Goal: Information Seeking & Learning: Learn about a topic

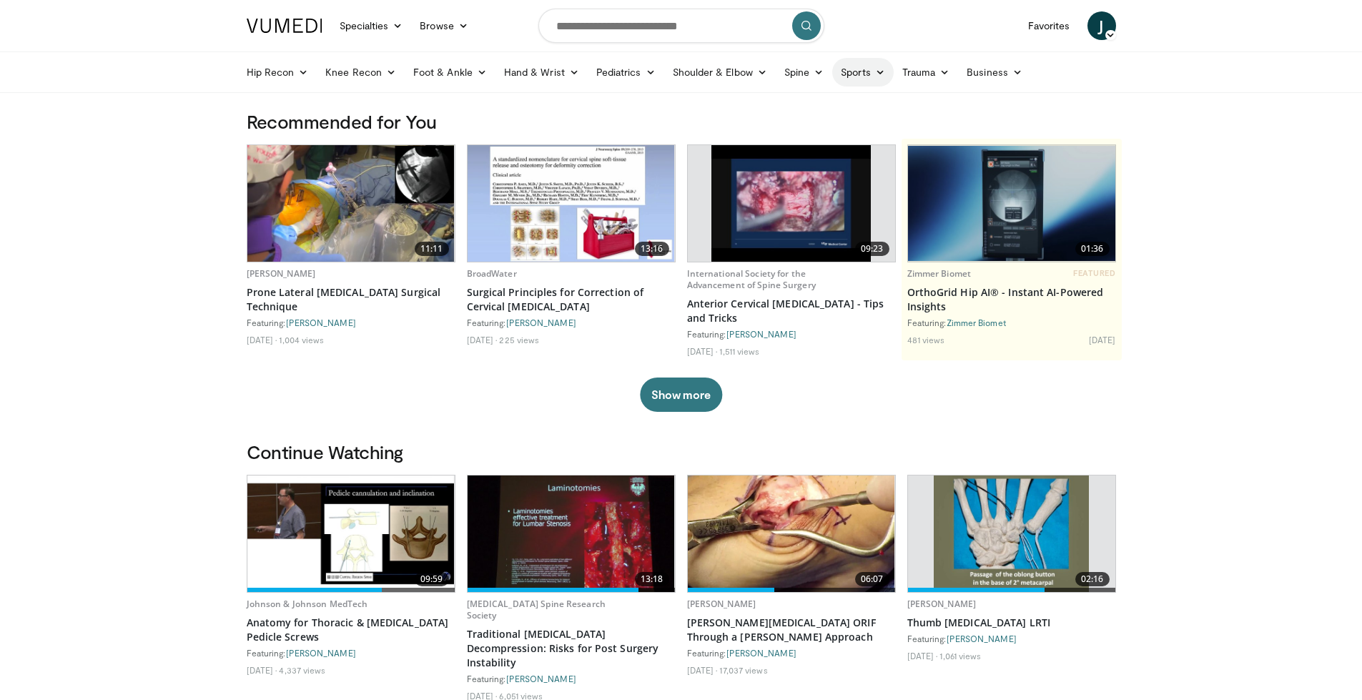
click at [881, 73] on icon at bounding box center [880, 72] width 10 height 10
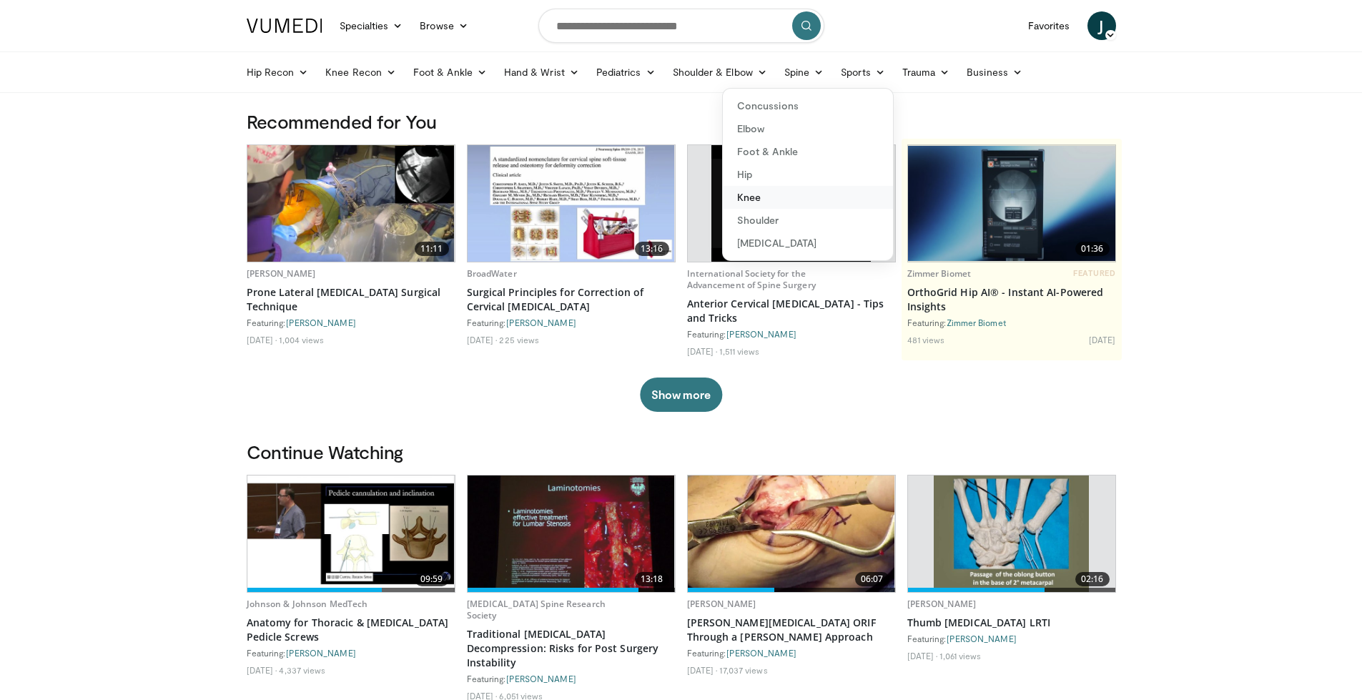
click at [763, 195] on link "Knee" at bounding box center [808, 197] width 170 height 23
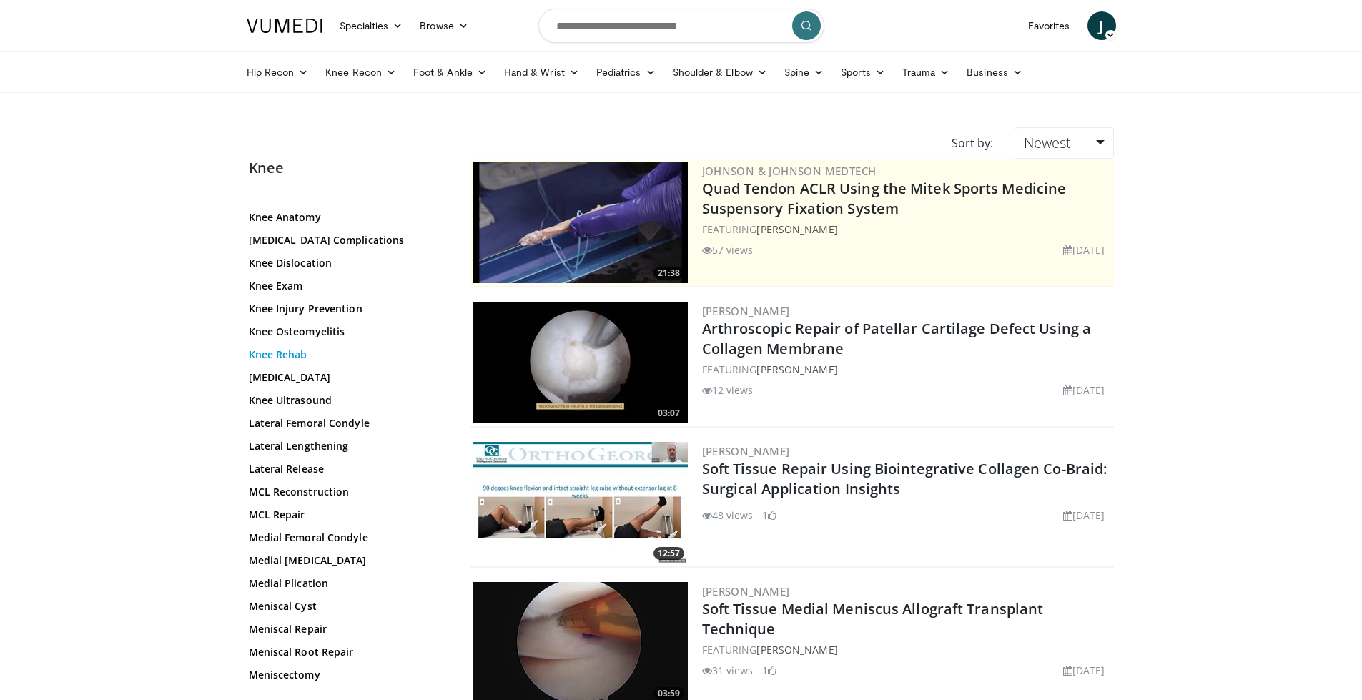
scroll to position [715, 0]
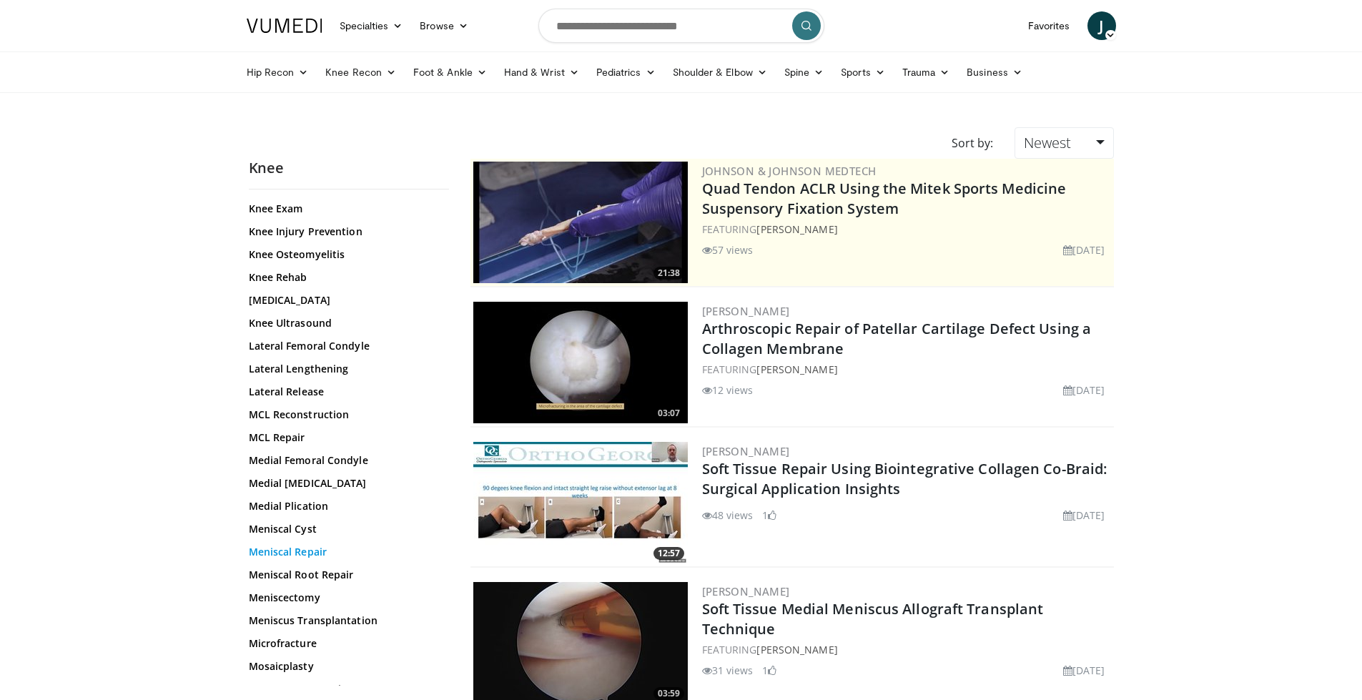
click at [305, 553] on link "Meniscal Repair" at bounding box center [345, 552] width 193 height 14
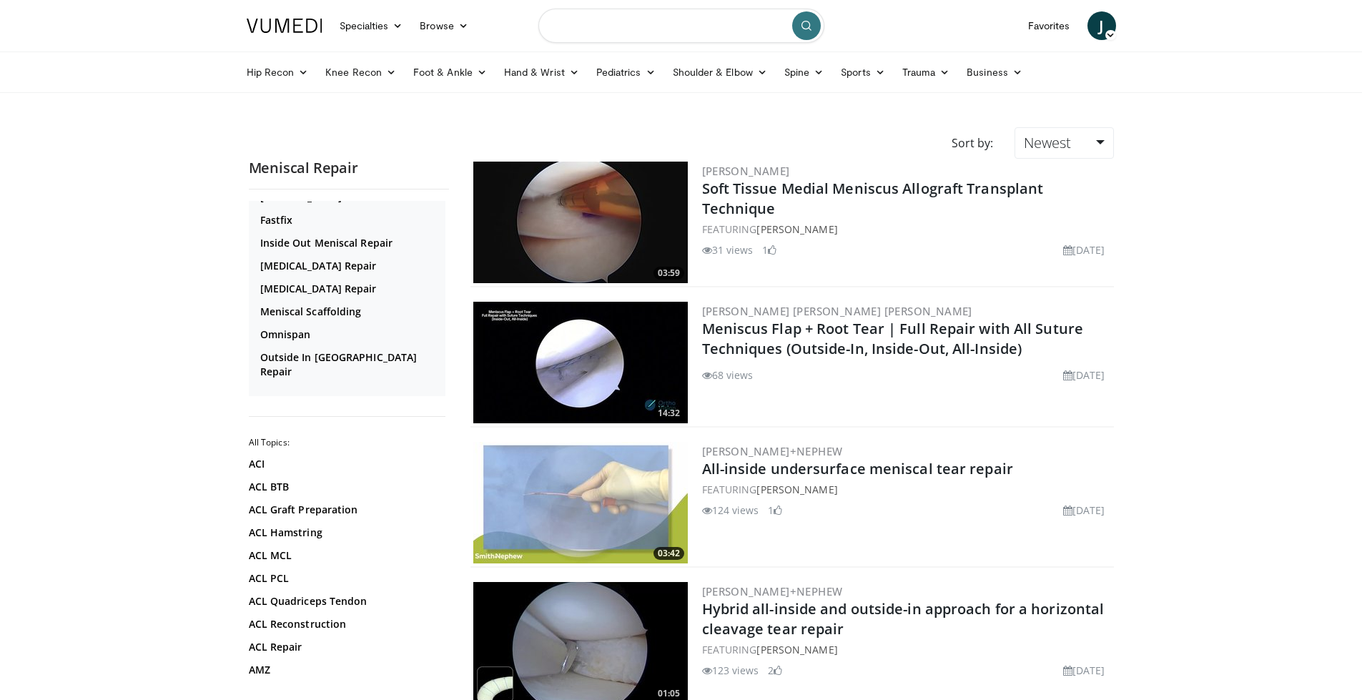
drag, startPoint x: 633, startPoint y: 31, endPoint x: 653, endPoint y: 6, distance: 32.0
click at [633, 31] on input "Search topics, interventions" at bounding box center [681, 26] width 286 height 34
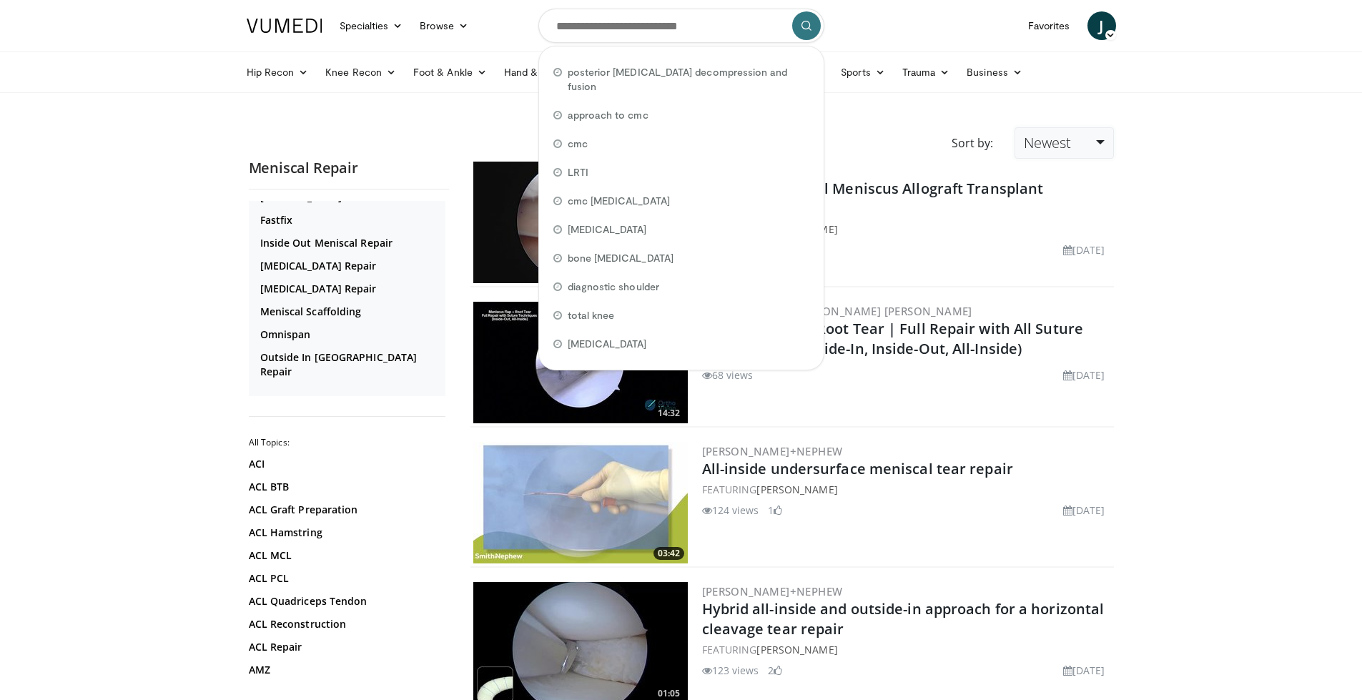
click at [1102, 143] on link "Newest" at bounding box center [1064, 142] width 99 height 31
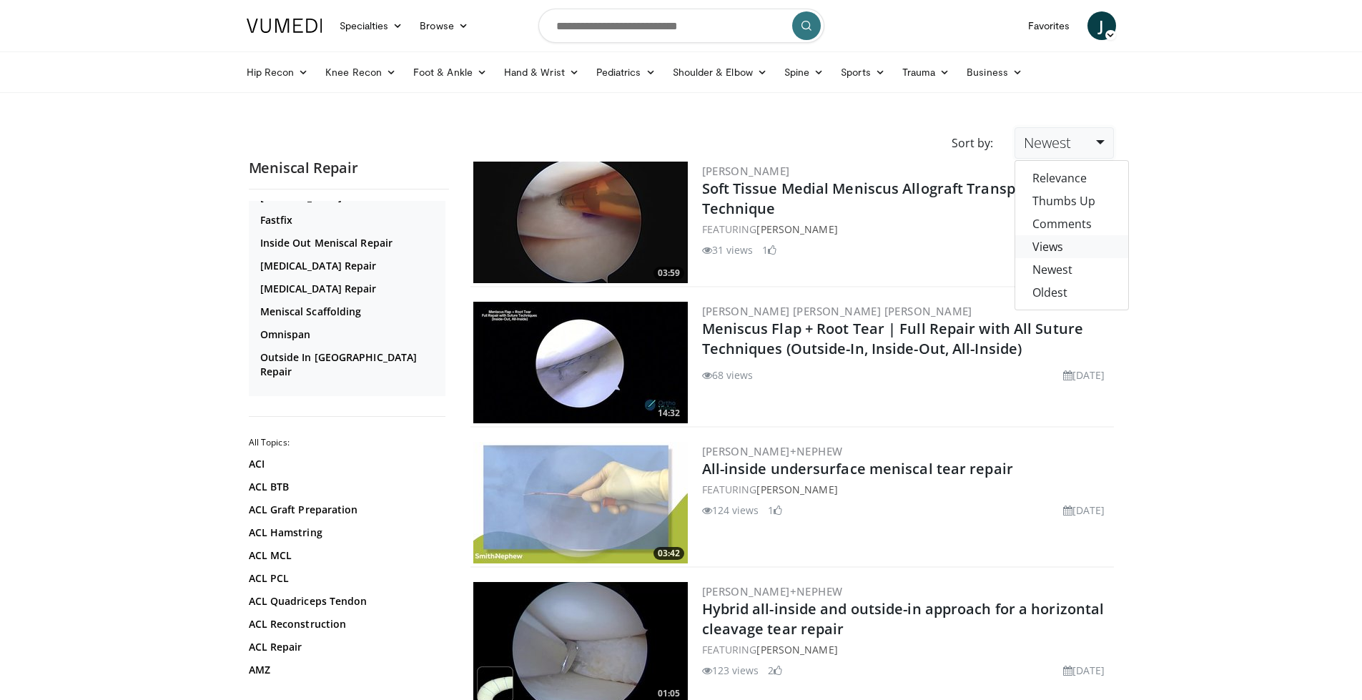
click at [1070, 240] on link "Views" at bounding box center [1071, 246] width 113 height 23
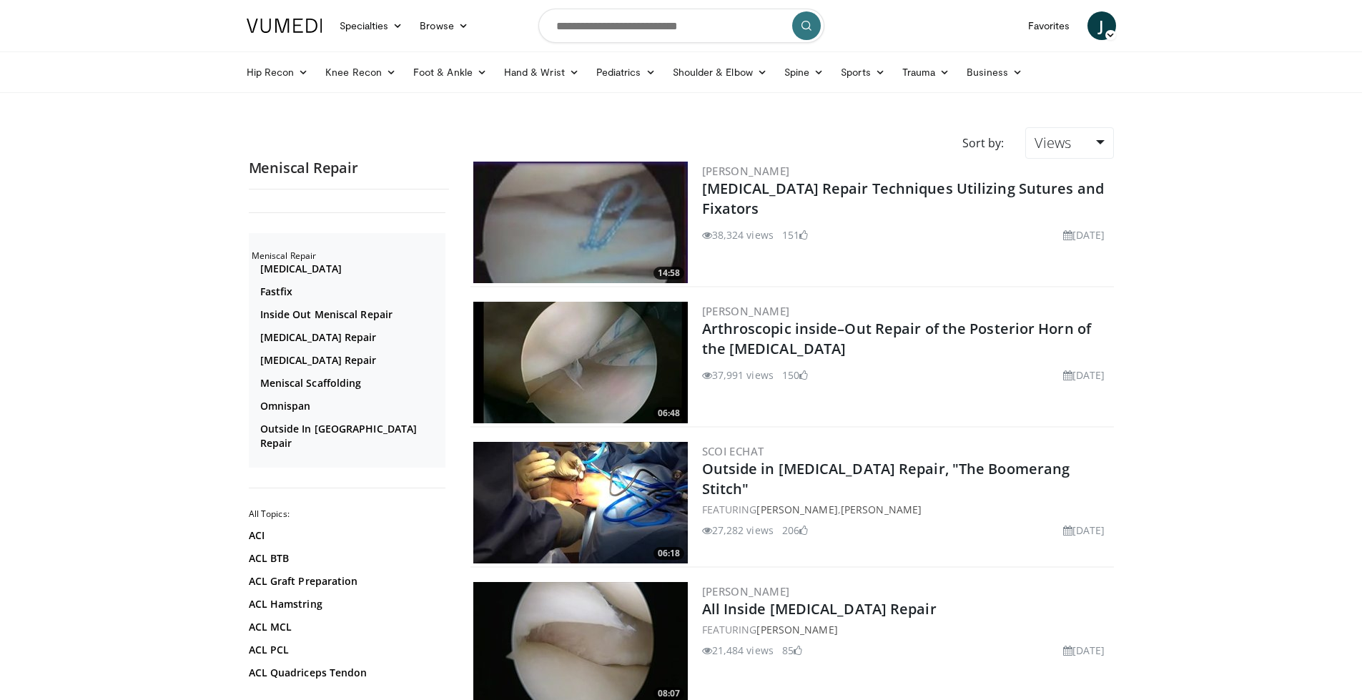
click at [561, 347] on img at bounding box center [580, 363] width 214 height 122
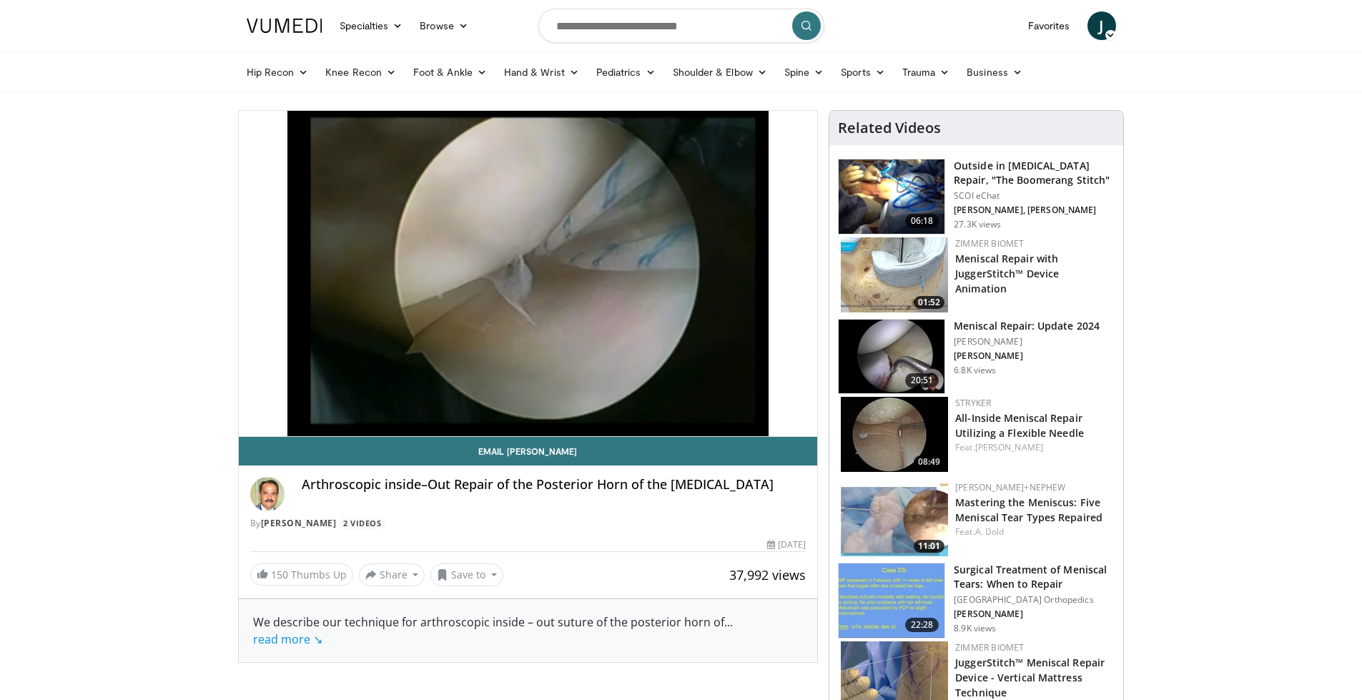
drag, startPoint x: 1201, startPoint y: 229, endPoint x: 1208, endPoint y: 230, distance: 7.2
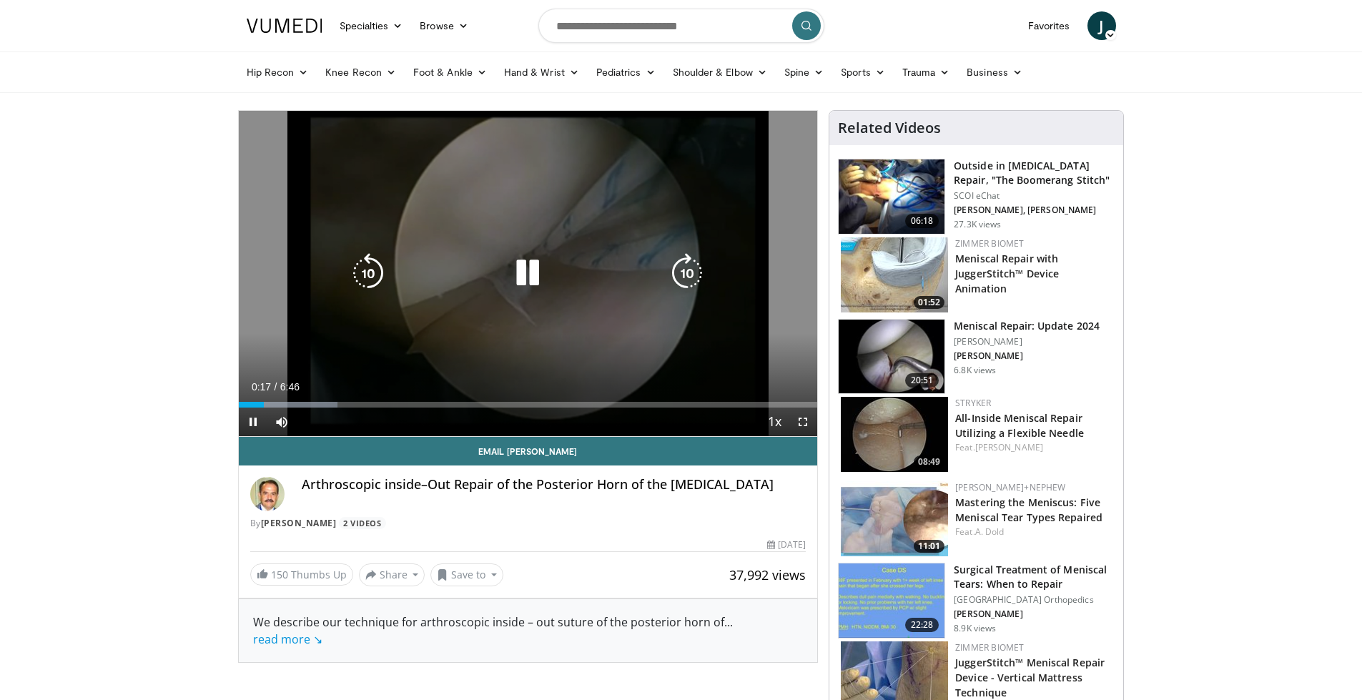
click at [521, 265] on icon "Video Player" at bounding box center [528, 273] width 40 height 40
click at [509, 312] on div "10 seconds Tap to unmute" at bounding box center [528, 273] width 579 height 325
drag, startPoint x: 811, startPoint y: 428, endPoint x: 813, endPoint y: 548, distance: 120.1
click at [812, 428] on span "Video Player" at bounding box center [803, 422] width 29 height 29
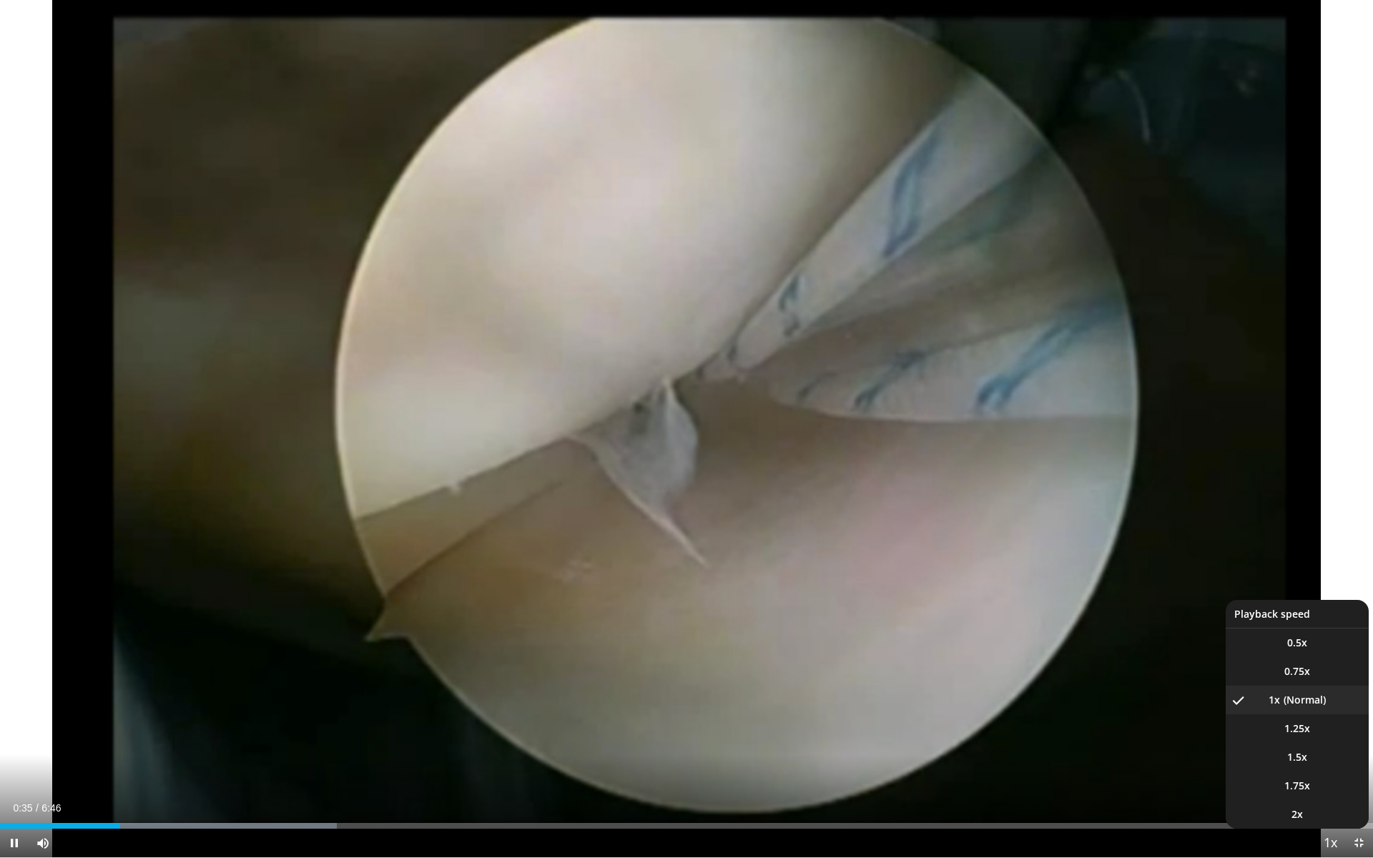
click at [1334, 699] on span "Video Player" at bounding box center [1330, 843] width 20 height 29
click at [1306, 699] on span "1.5x" at bounding box center [1297, 757] width 20 height 14
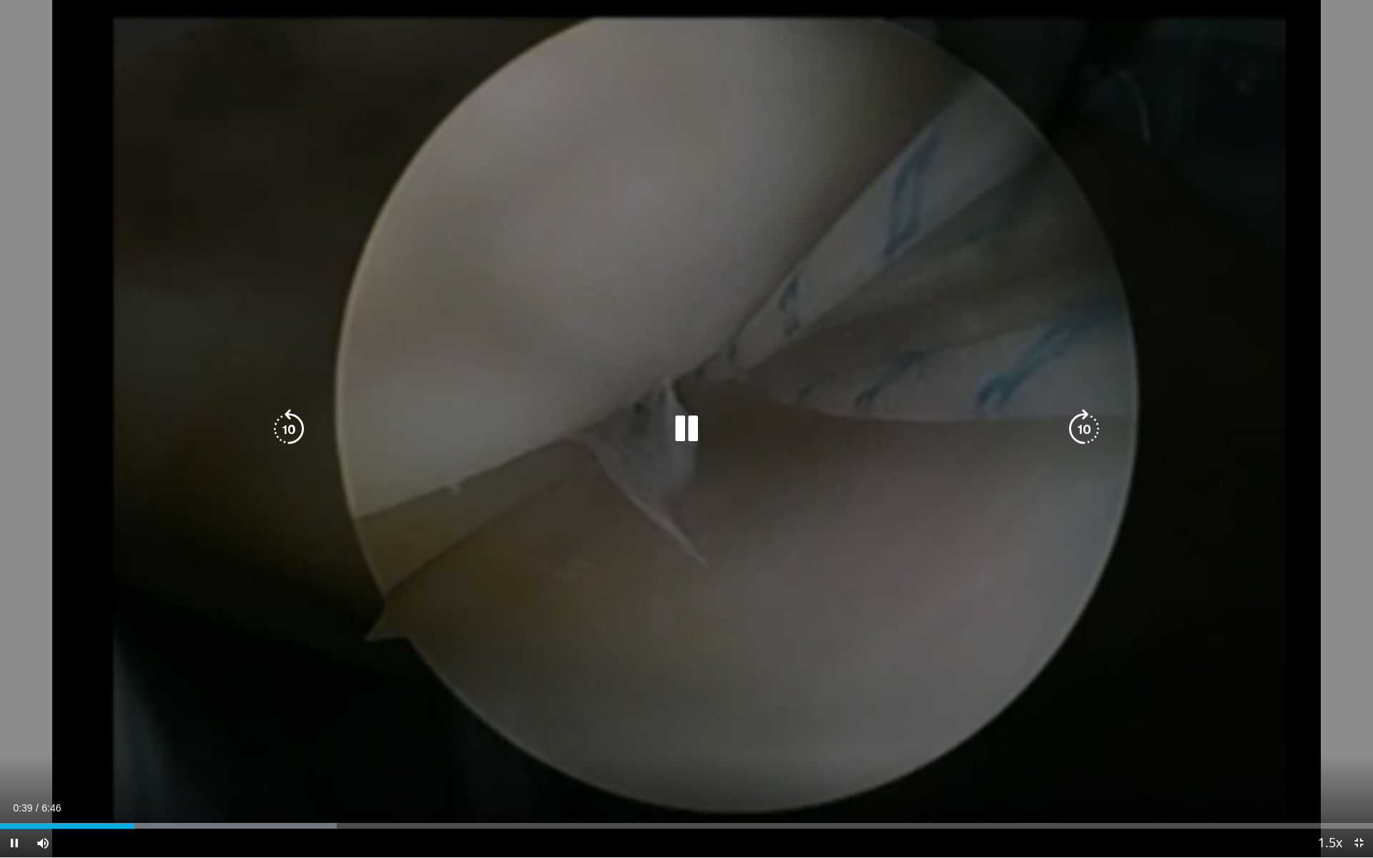
drag, startPoint x: 661, startPoint y: 412, endPoint x: 672, endPoint y: 418, distance: 13.1
click at [663, 413] on div "10 seconds Tap to unmute" at bounding box center [686, 428] width 1373 height 857
click at [676, 441] on icon "Video Player" at bounding box center [686, 429] width 40 height 40
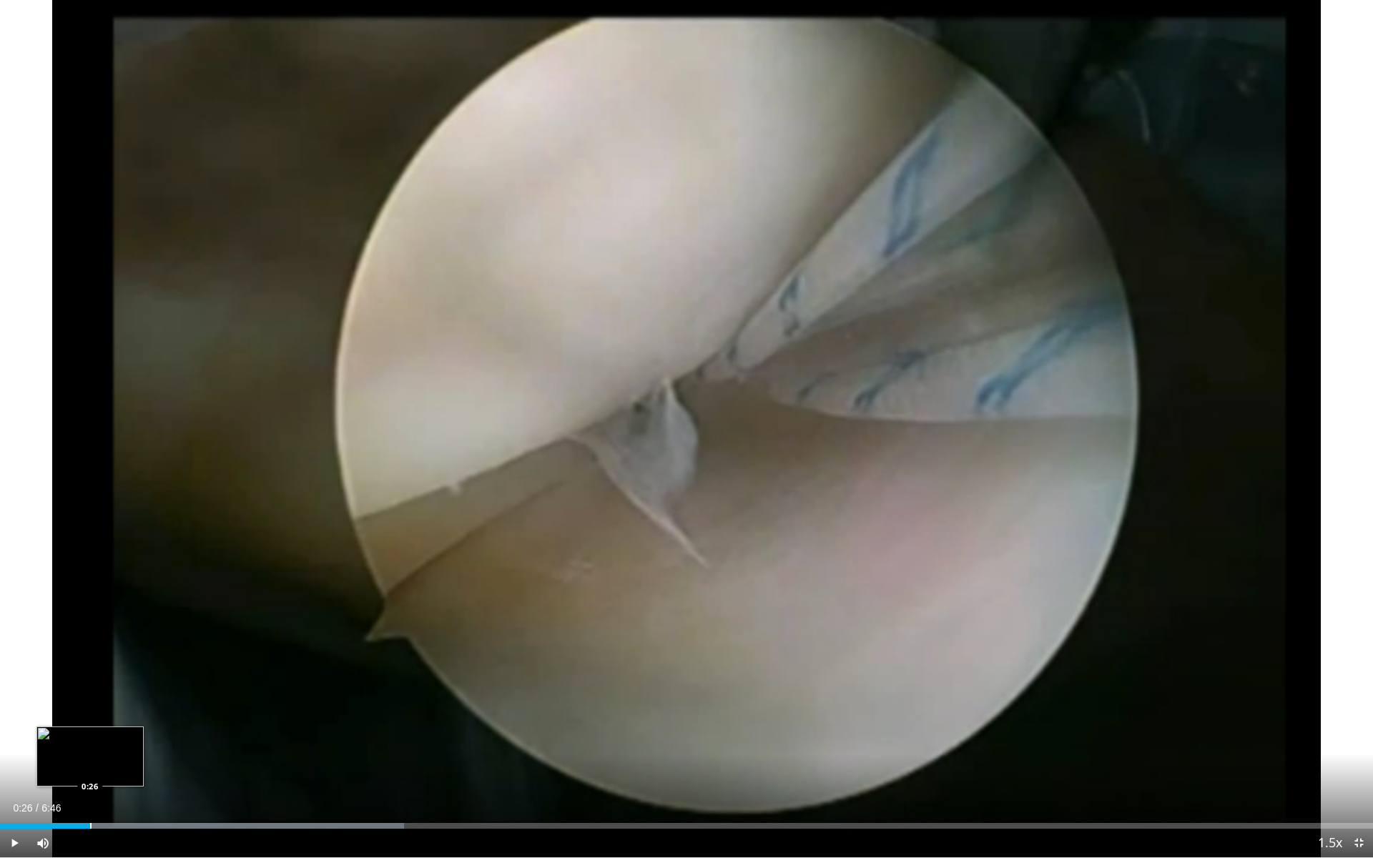
click at [91, 699] on div "Progress Bar" at bounding box center [90, 826] width 1 height 6
click at [138, 699] on div "Loaded : 29.43% 0:30 0:40" at bounding box center [686, 822] width 1373 height 14
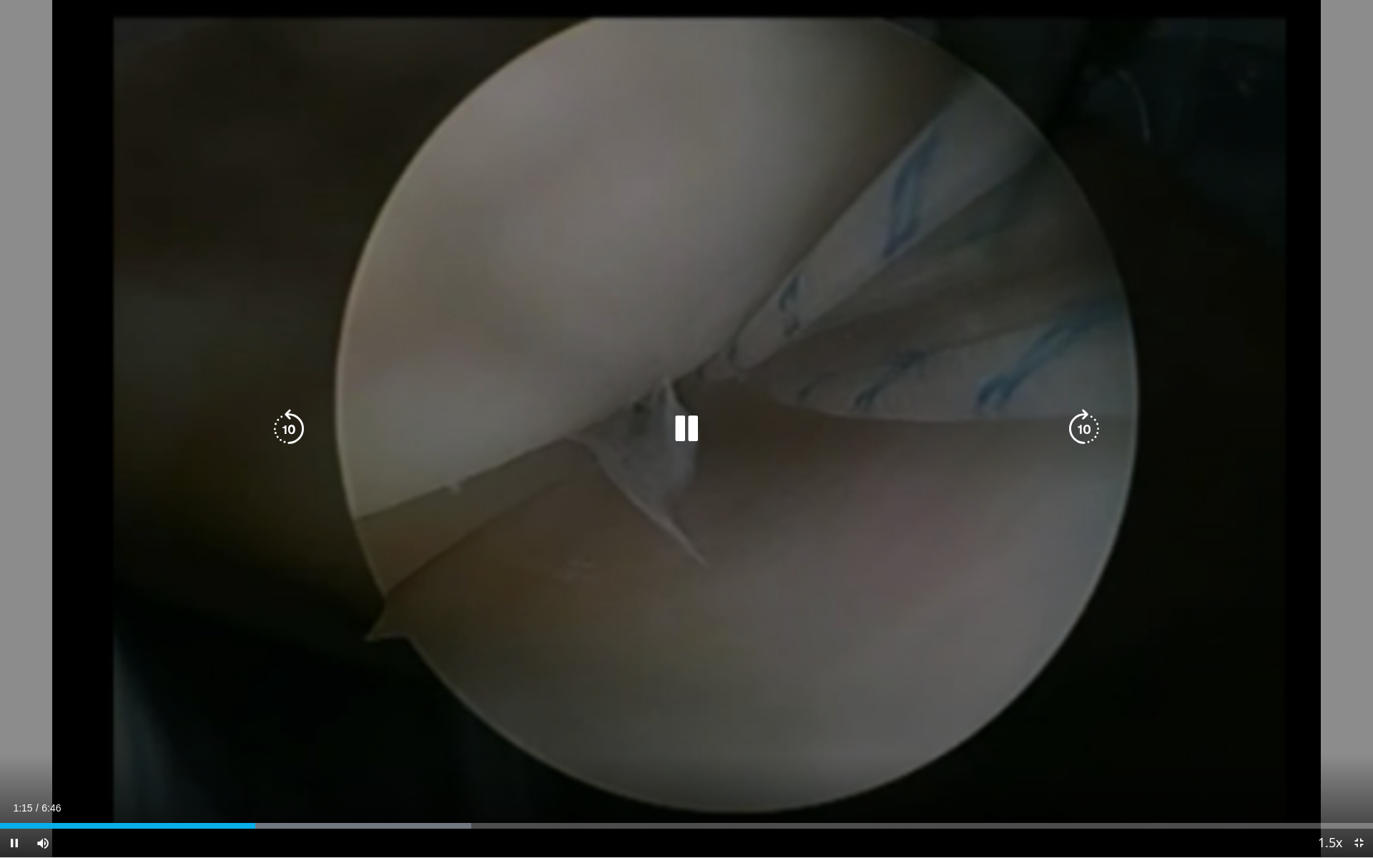
click at [683, 435] on icon "Video Player" at bounding box center [686, 429] width 40 height 40
click at [693, 419] on icon "Video Player" at bounding box center [686, 429] width 40 height 40
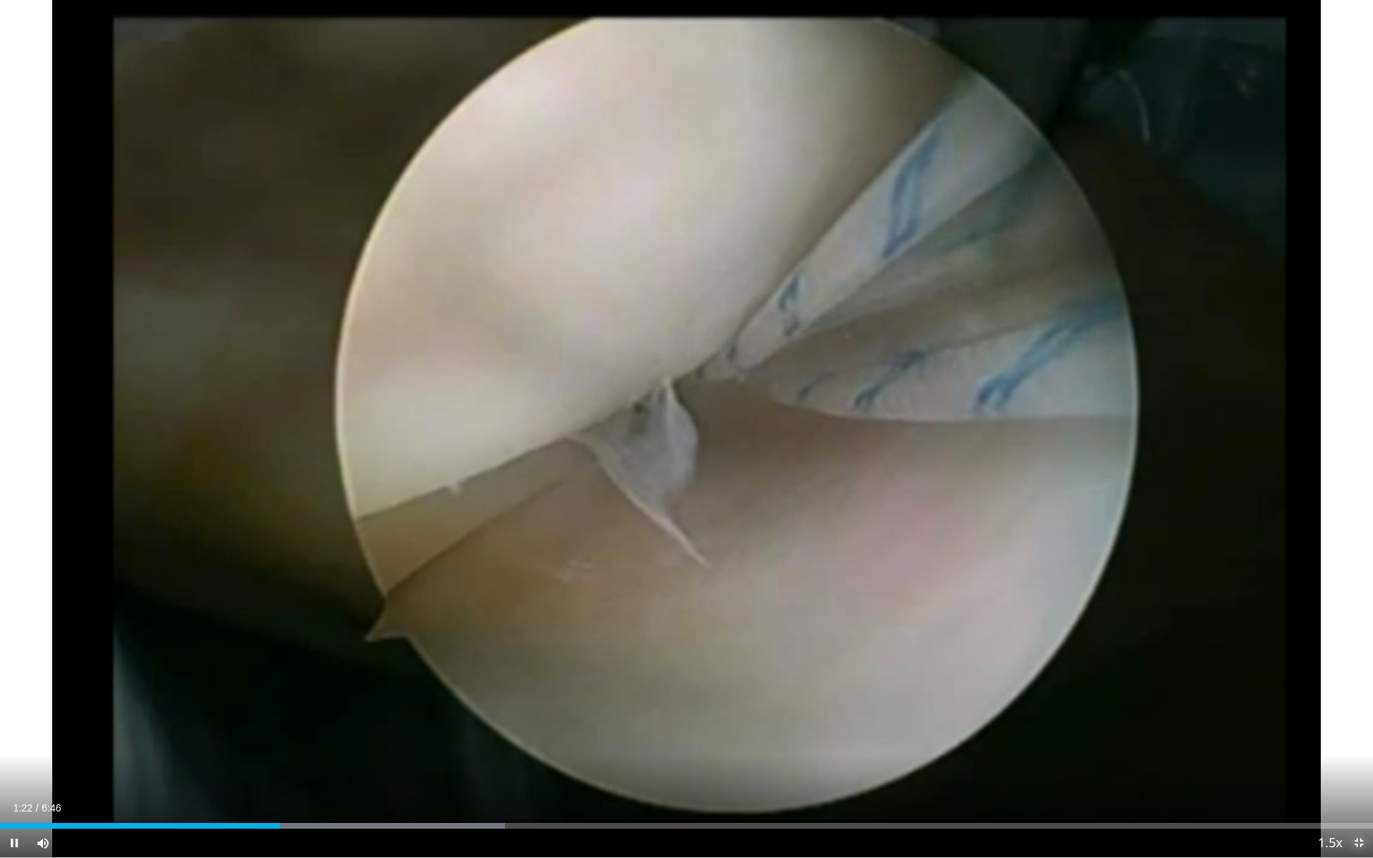
click at [1355, 699] on span "Video Player" at bounding box center [1358, 843] width 29 height 29
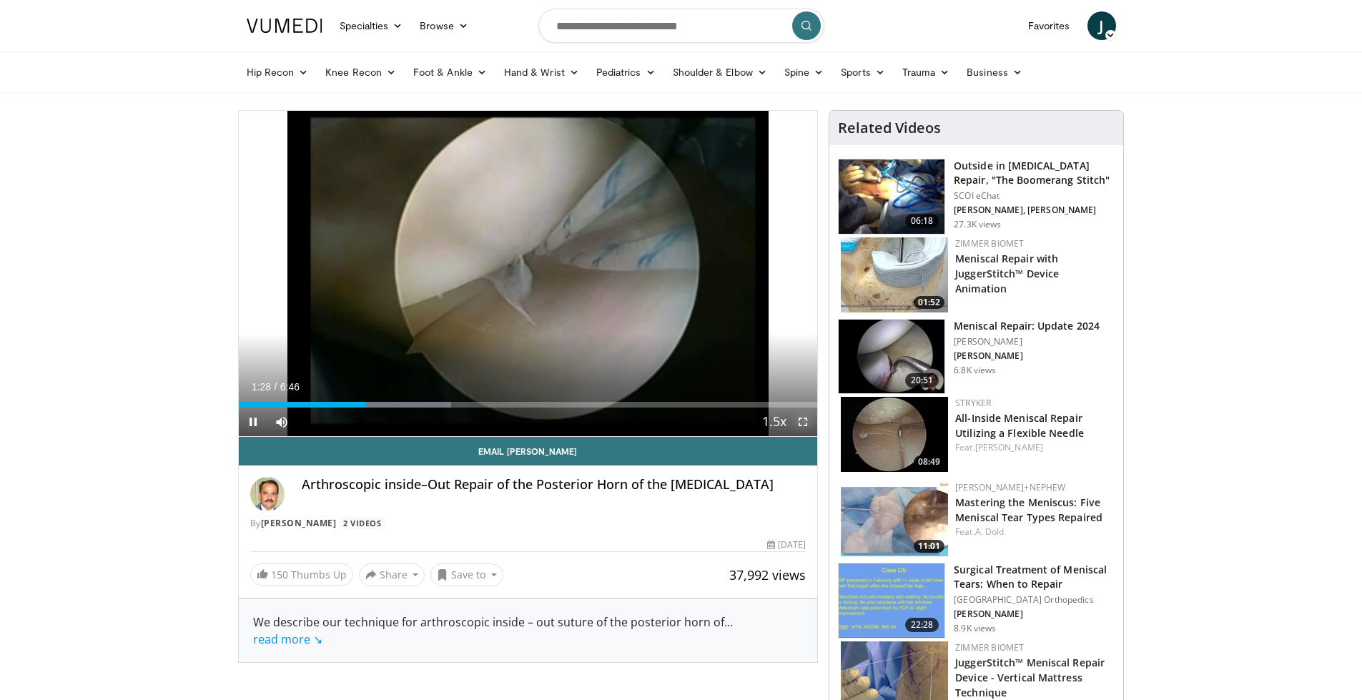
click at [802, 419] on span "Video Player" at bounding box center [803, 422] width 29 height 29
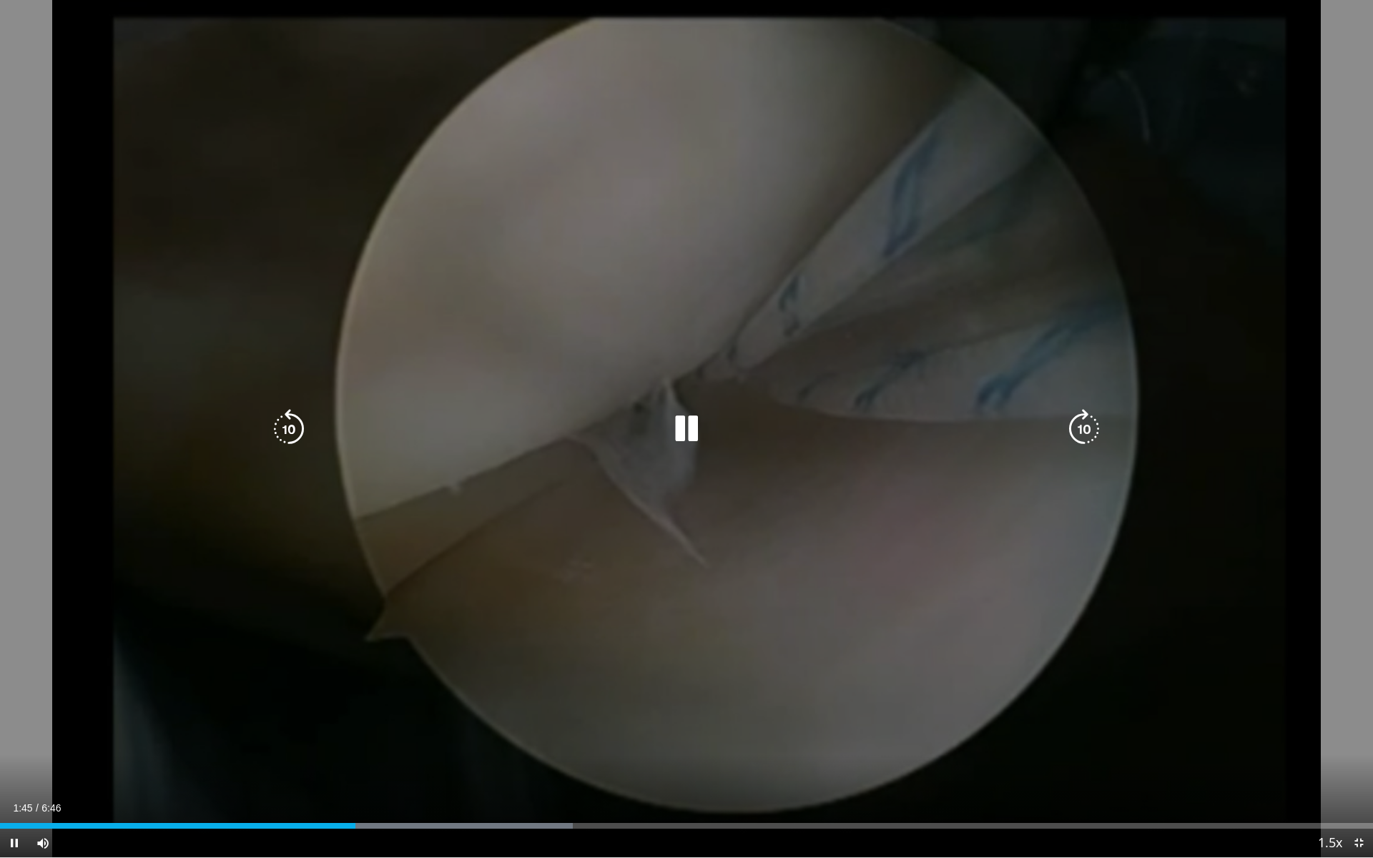
click at [646, 403] on div "10 seconds Tap to unmute" at bounding box center [686, 428] width 1373 height 857
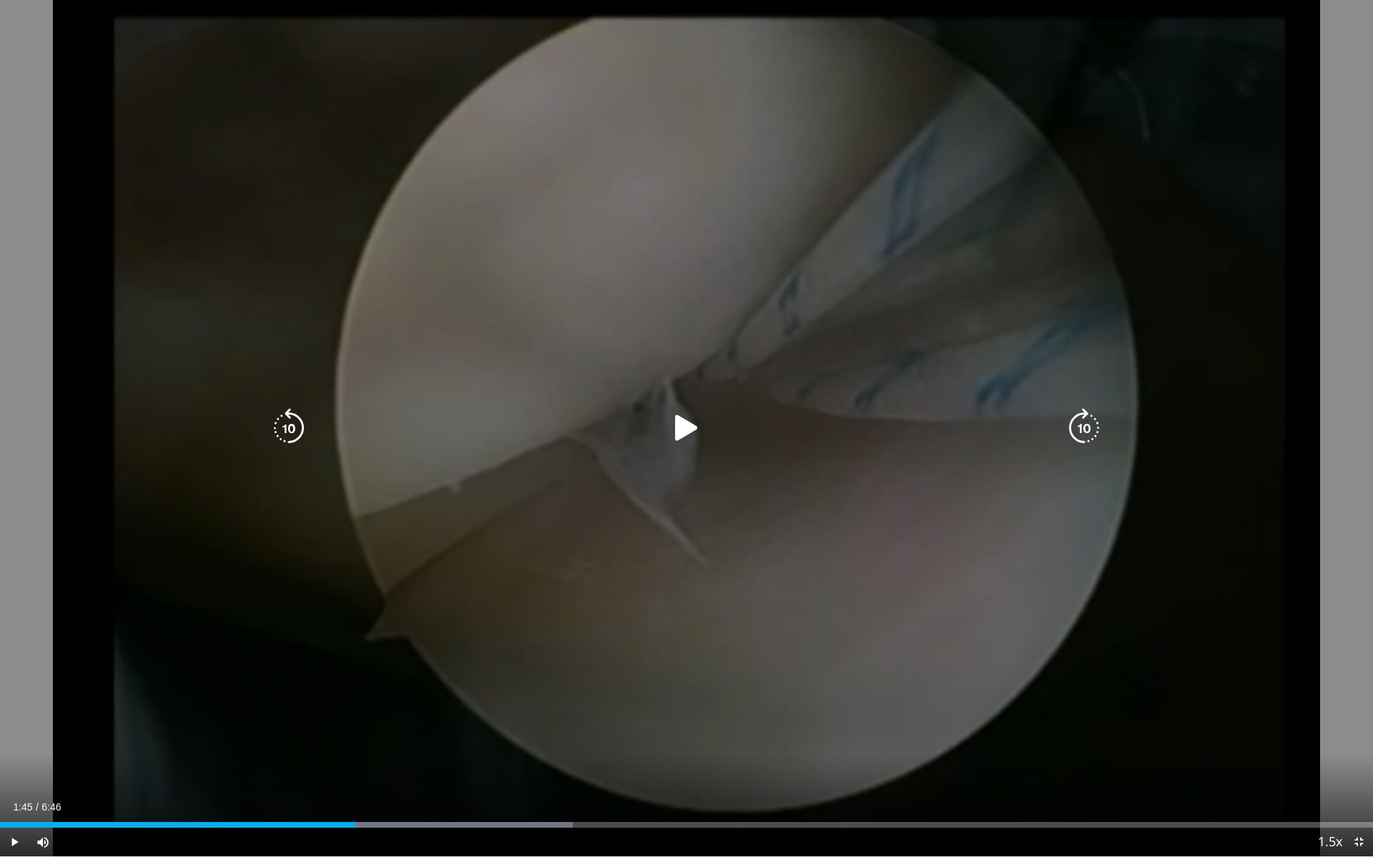
click at [682, 418] on icon "Video Player" at bounding box center [686, 428] width 40 height 40
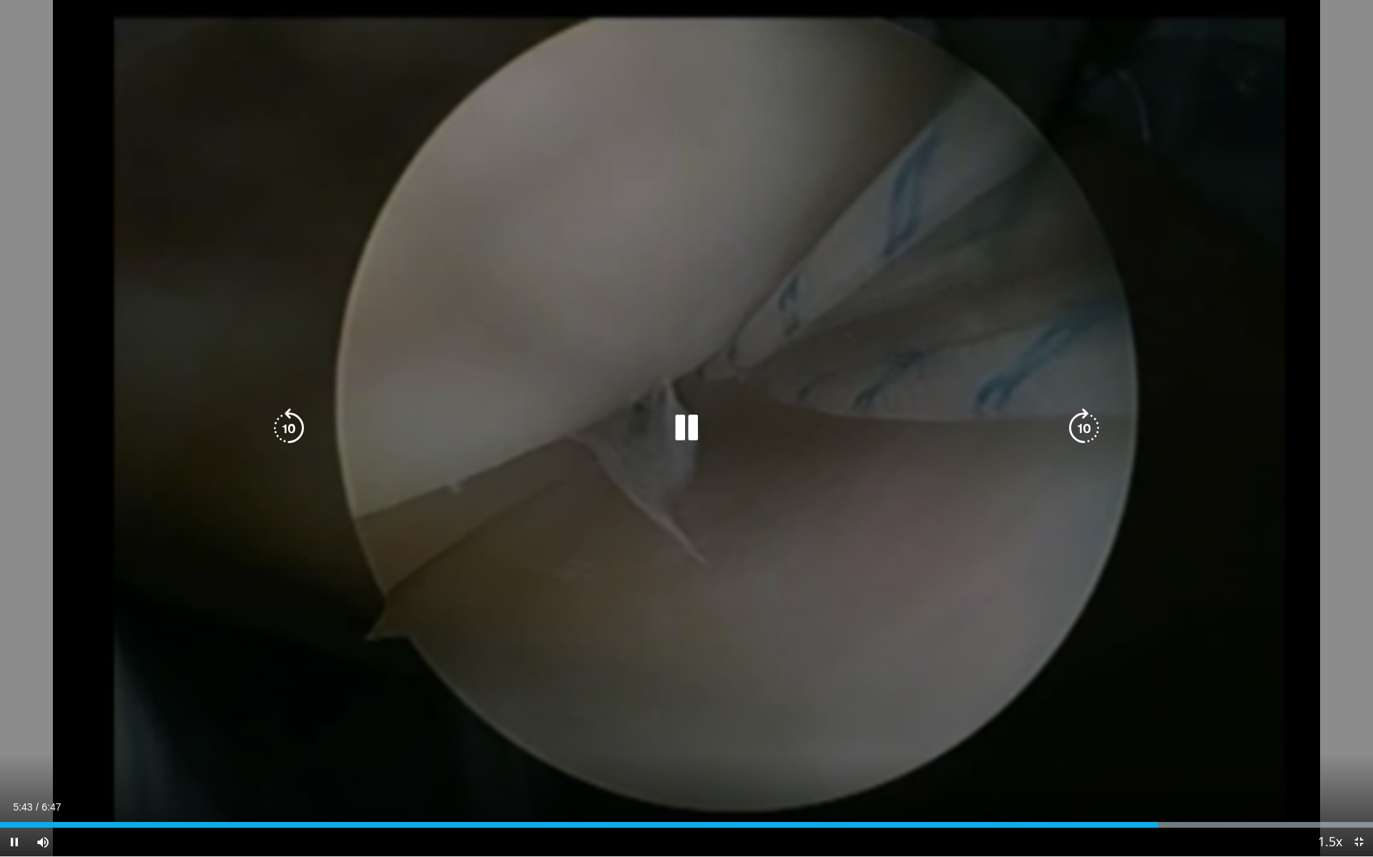
click at [746, 94] on div "10 seconds Tap to unmute" at bounding box center [686, 428] width 1373 height 857
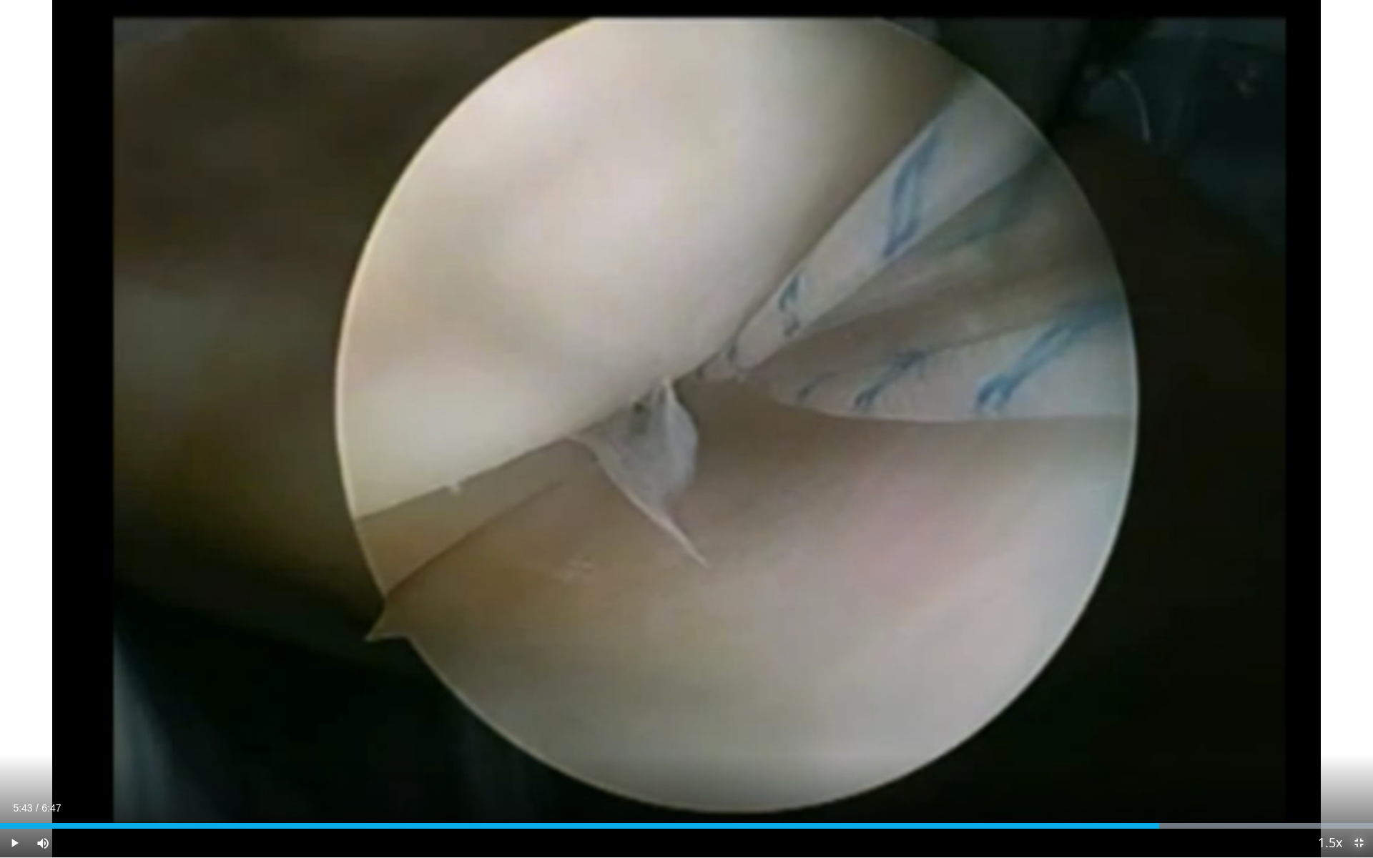
click at [1361, 699] on span "Video Player" at bounding box center [1358, 843] width 29 height 29
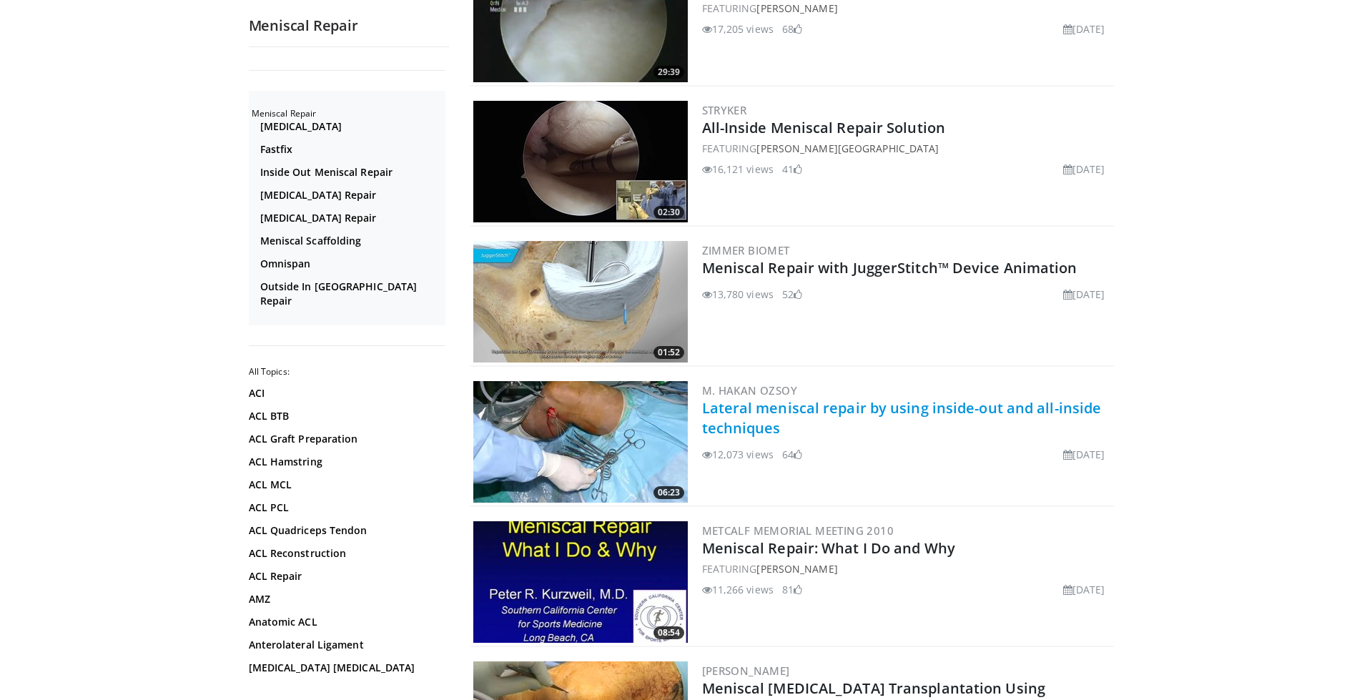
scroll to position [786, 0]
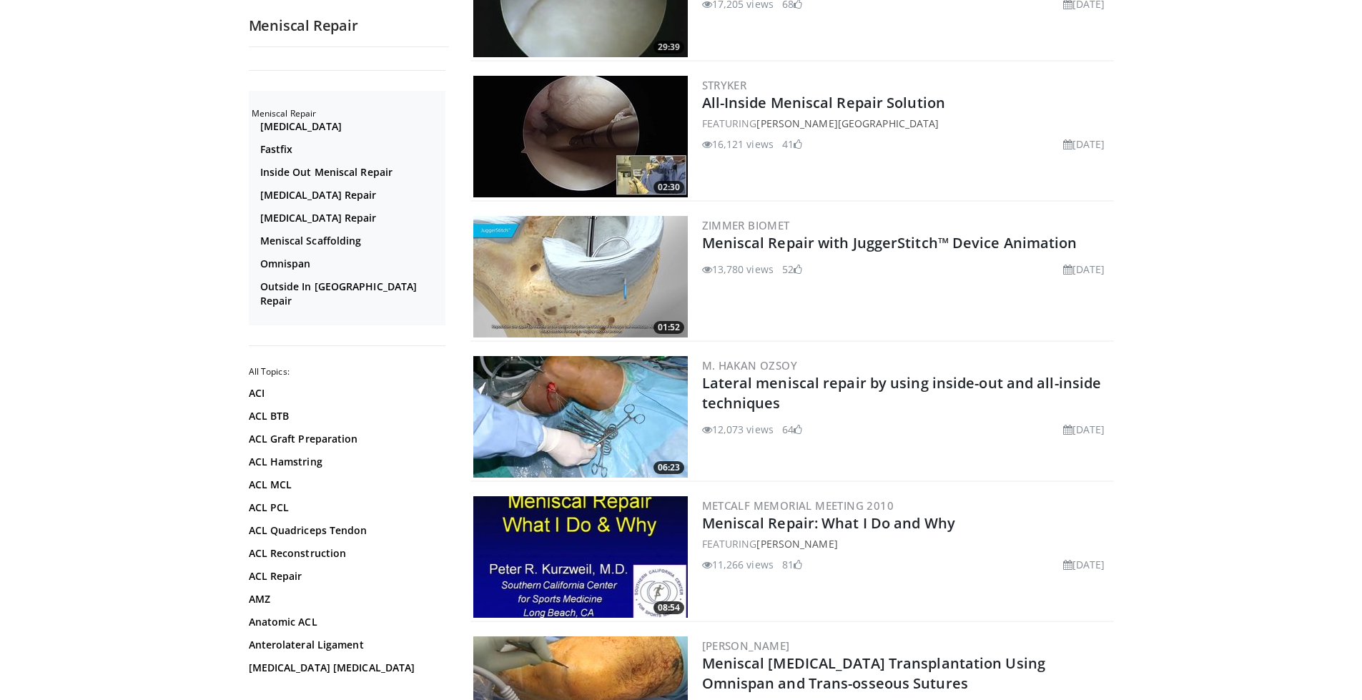
click at [604, 400] on img at bounding box center [580, 417] width 214 height 122
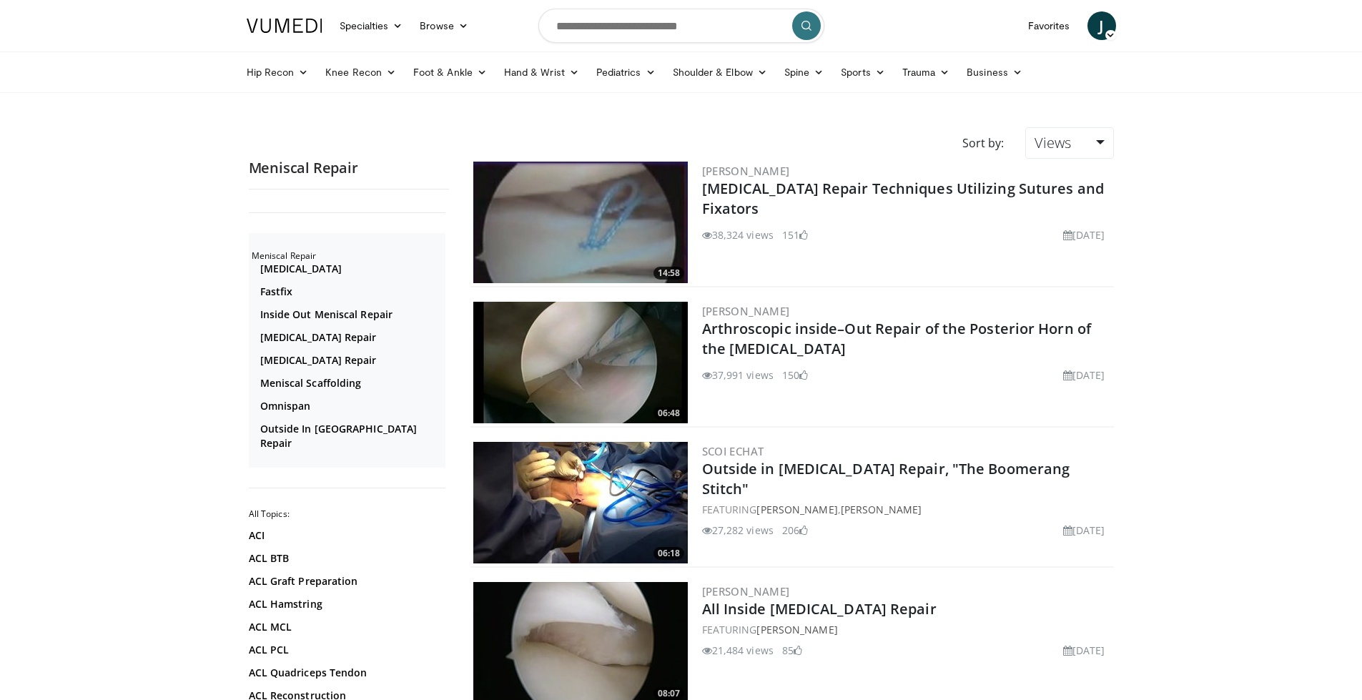
scroll to position [786, 0]
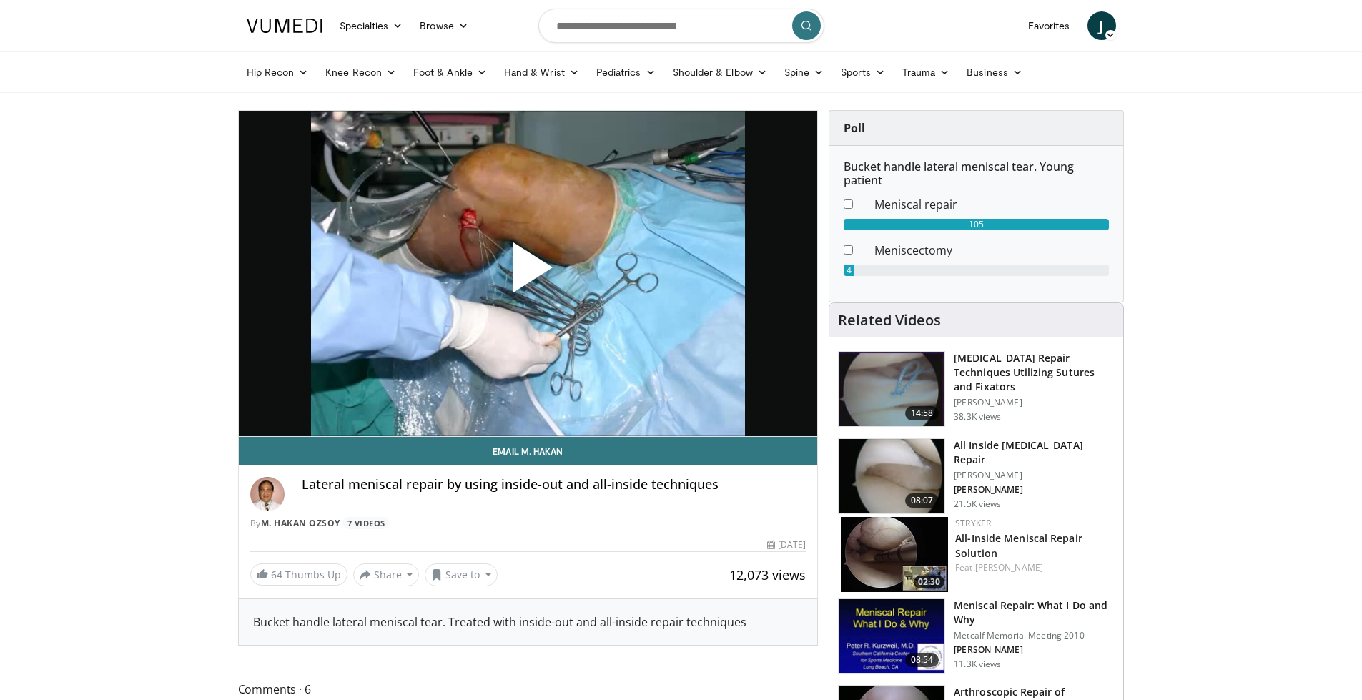
click at [528, 273] on span "Video Player" at bounding box center [528, 273] width 0 height 0
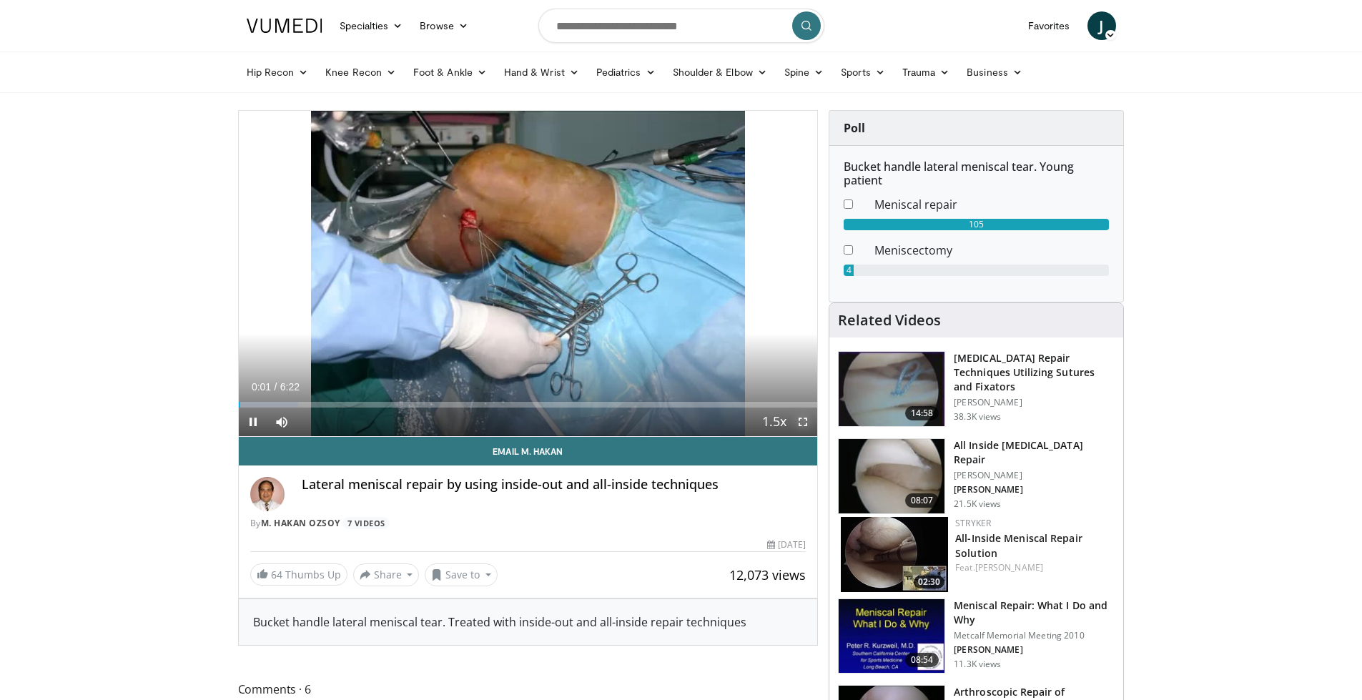
click at [804, 421] on span "Video Player" at bounding box center [803, 422] width 29 height 29
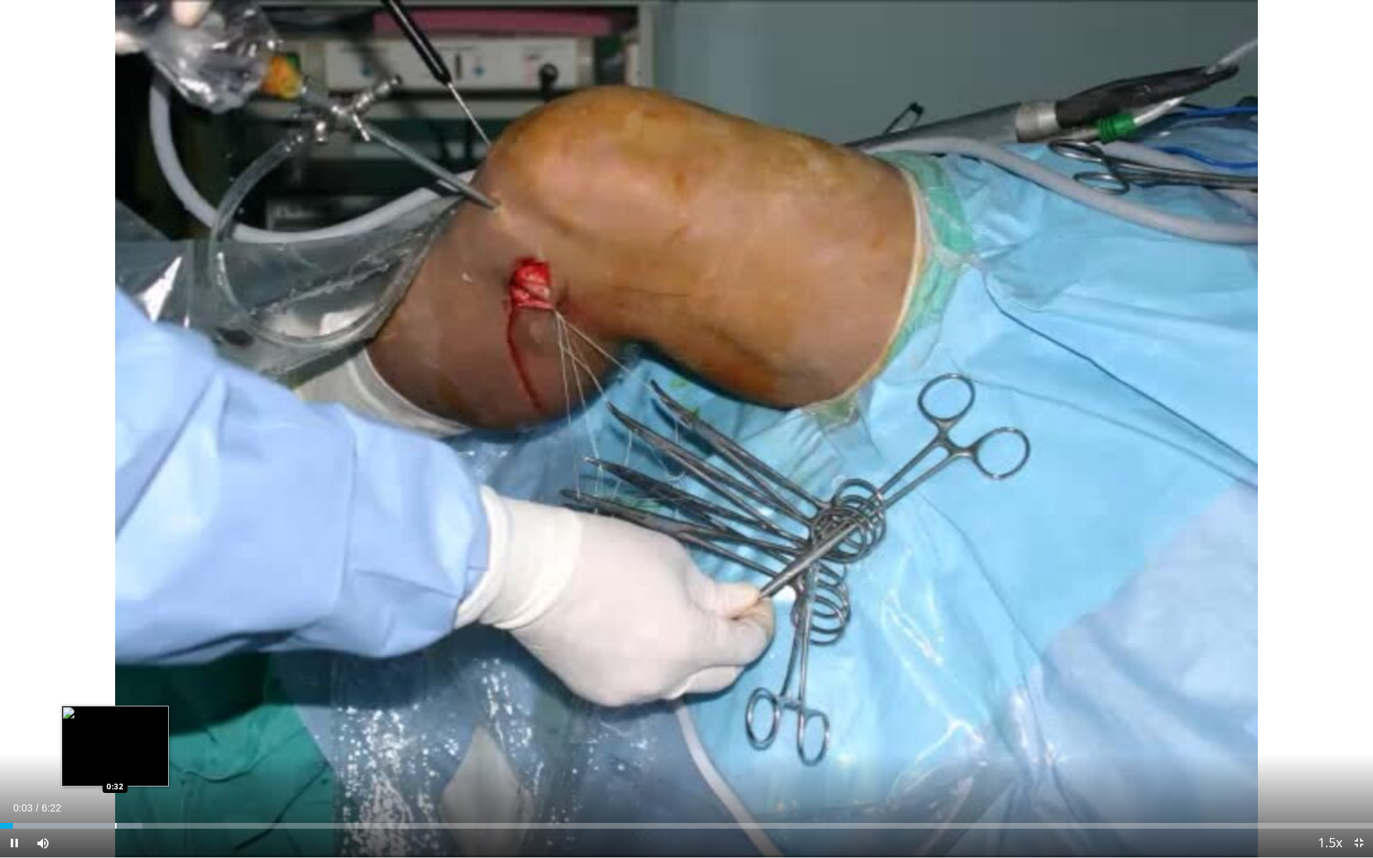
click at [115, 699] on div "Progress Bar" at bounding box center [115, 826] width 1 height 6
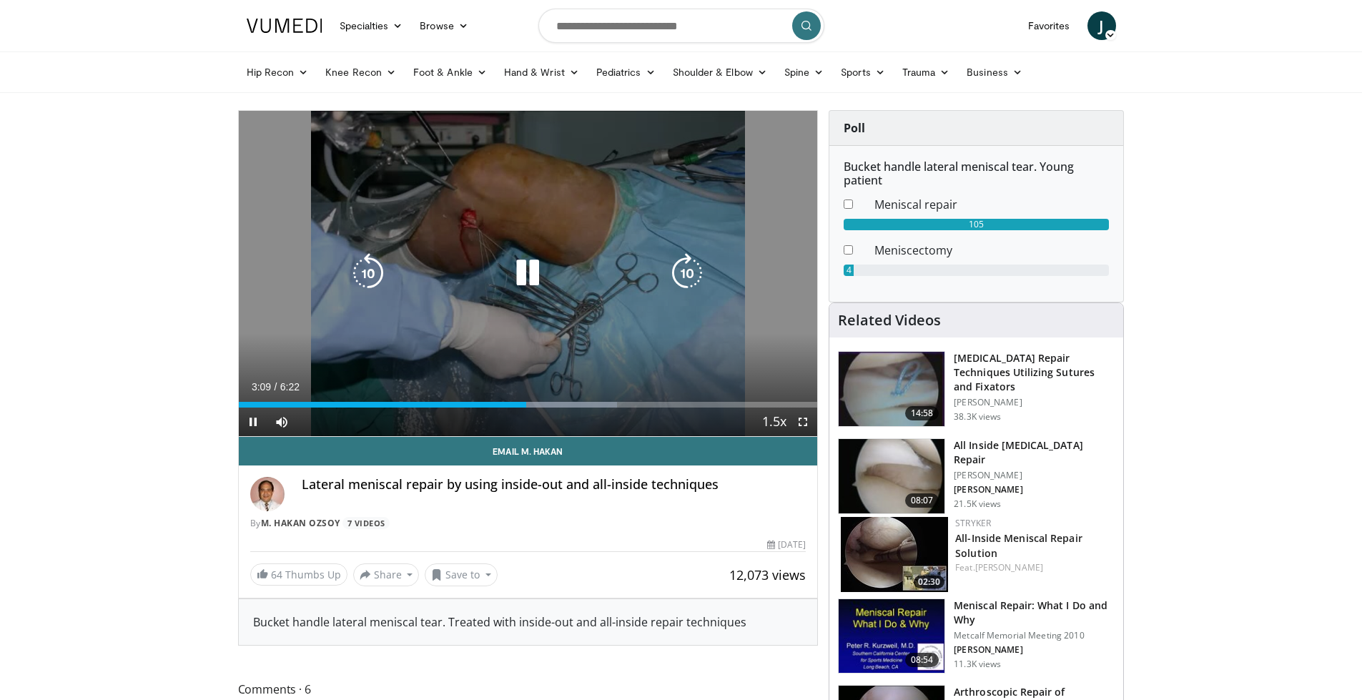
click at [533, 277] on icon "Video Player" at bounding box center [528, 273] width 40 height 40
click at [533, 263] on icon "Video Player" at bounding box center [528, 273] width 40 height 40
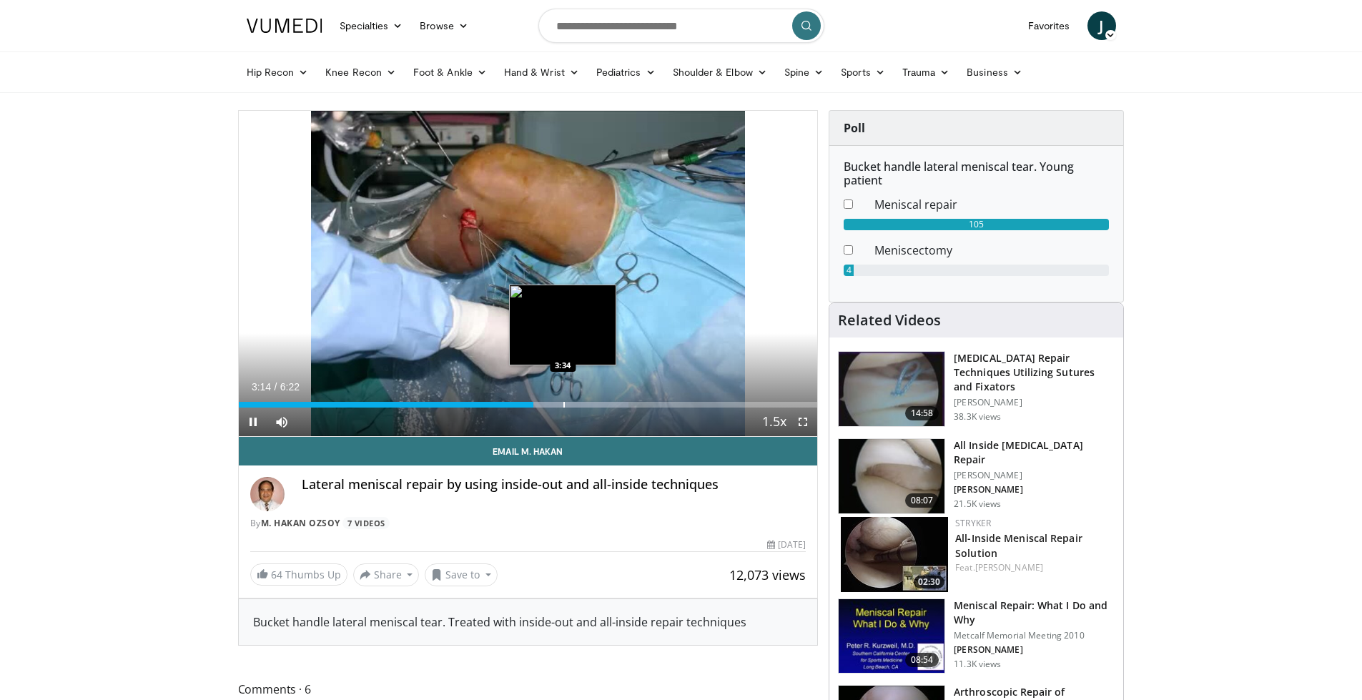
click at [563, 403] on div "Progress Bar" at bounding box center [563, 405] width 1 height 6
click at [598, 404] on div "Progress Bar" at bounding box center [598, 405] width 1 height 6
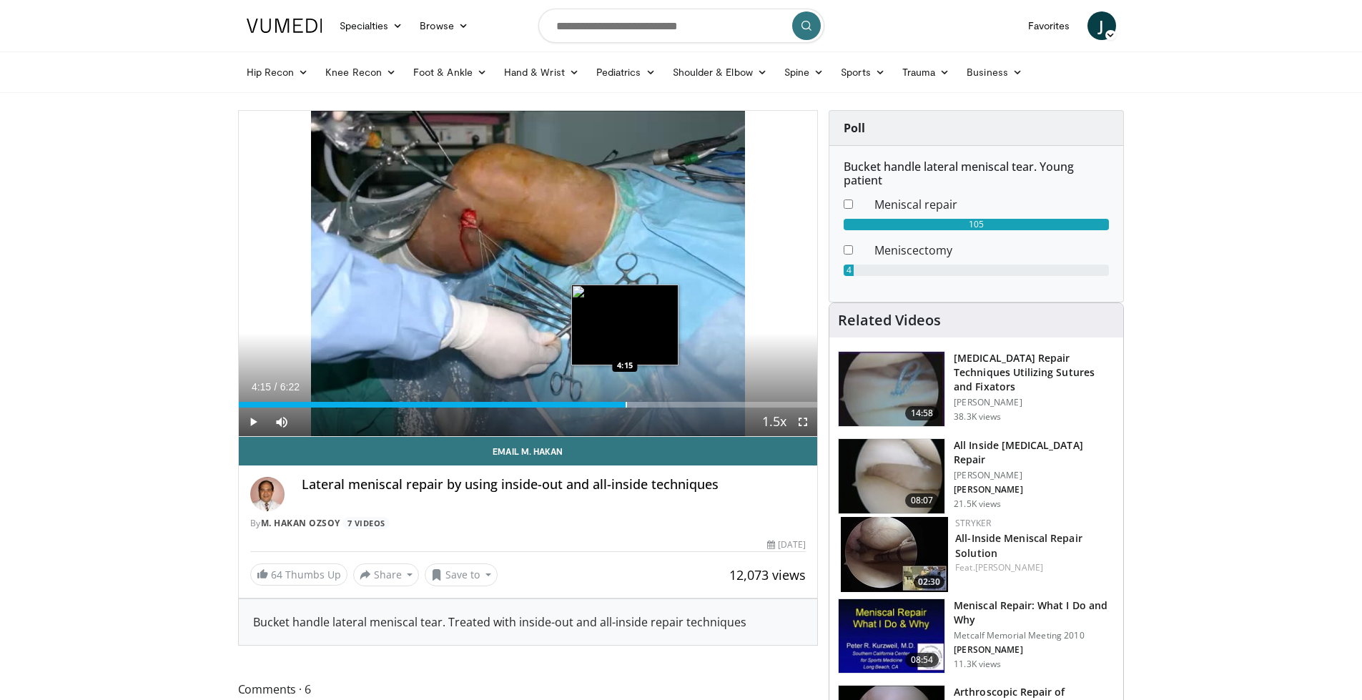
click at [626, 403] on div "Progress Bar" at bounding box center [626, 405] width 1 height 6
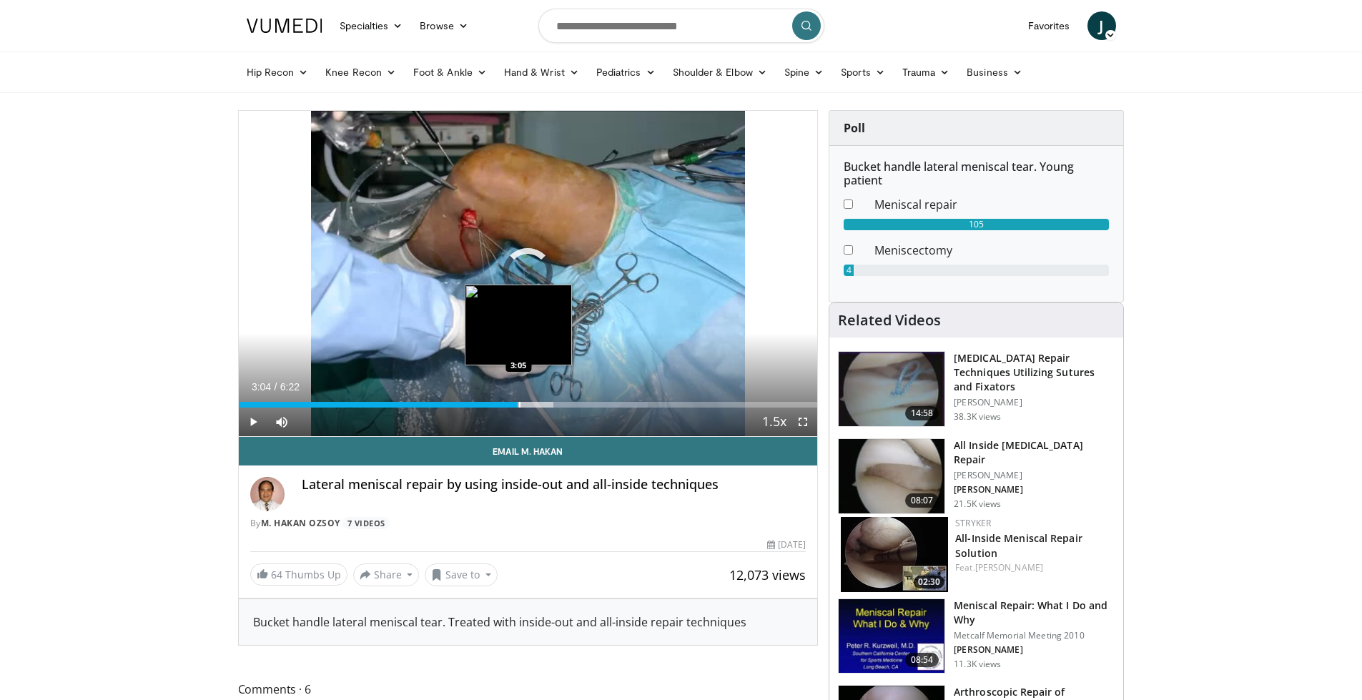
click at [518, 403] on div "3:04" at bounding box center [379, 405] width 280 height 6
click at [478, 400] on div "Loaded : 54.46% 3:05 2:38" at bounding box center [528, 401] width 579 height 14
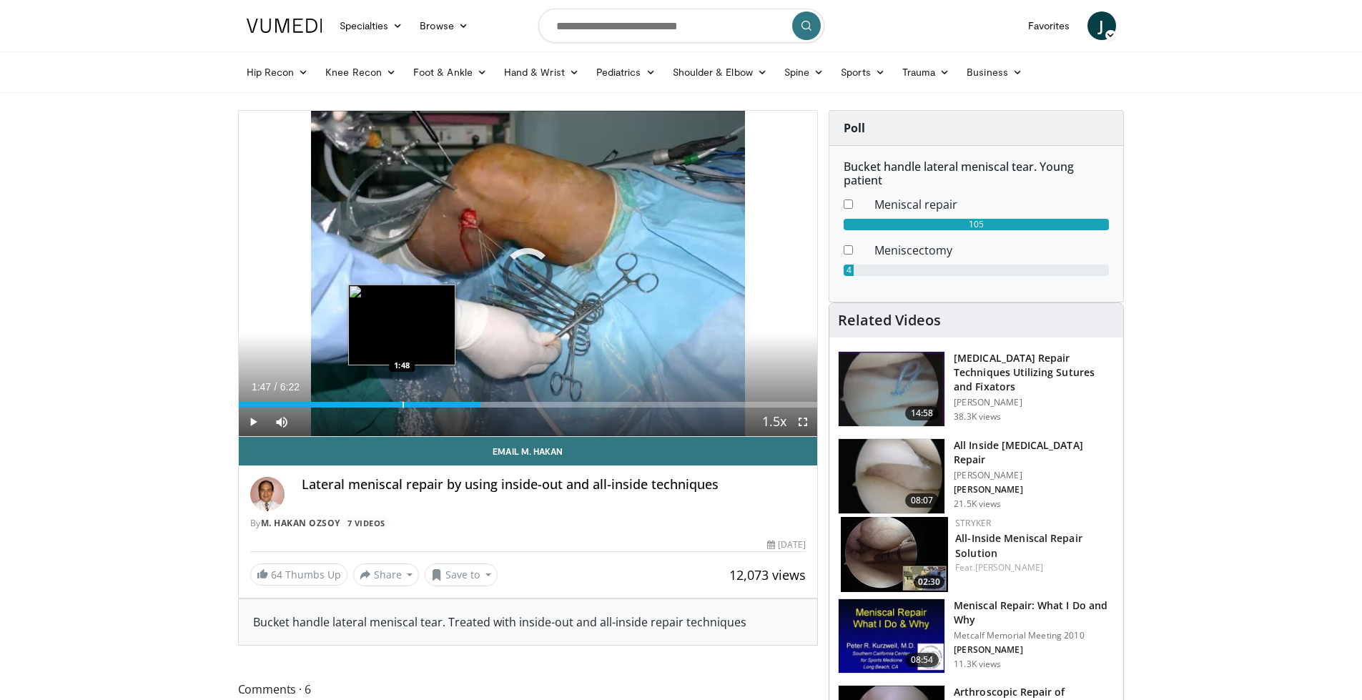
click at [403, 403] on div "Progress Bar" at bounding box center [403, 405] width 1 height 6
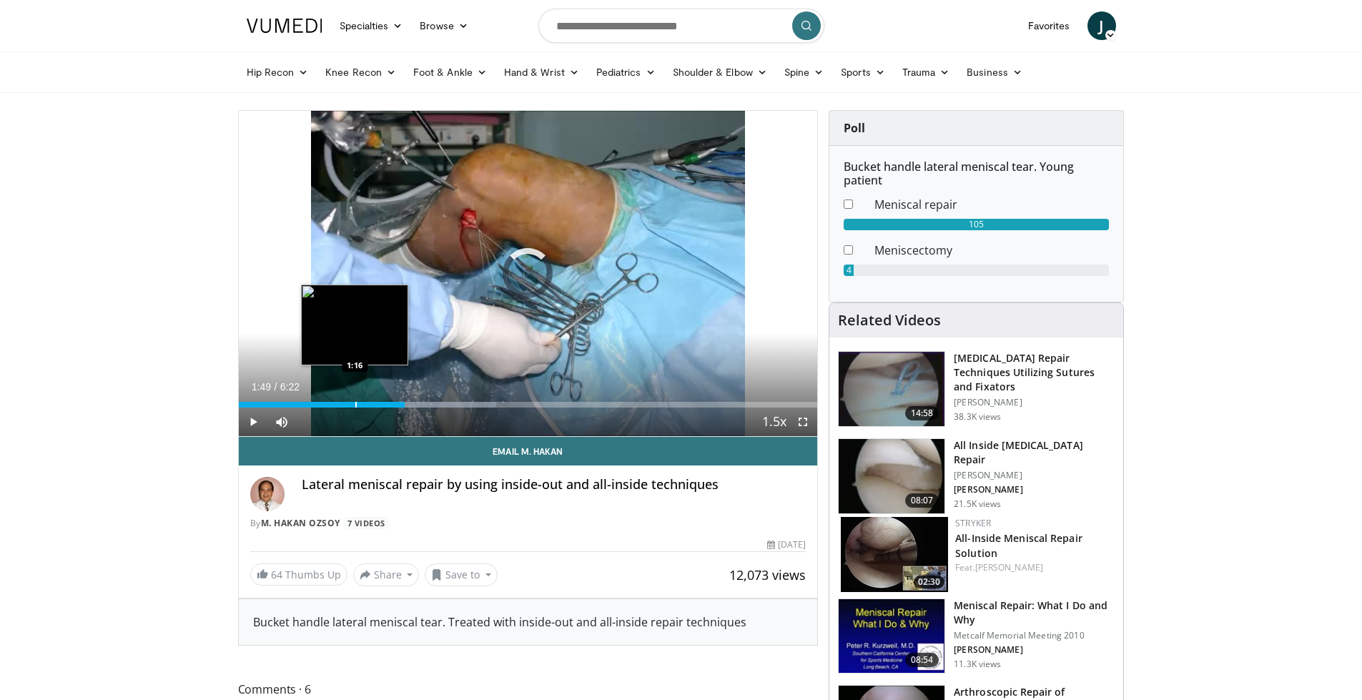
click at [353, 402] on div "Loaded : 44.50% 1:49 1:16" at bounding box center [528, 405] width 579 height 6
click at [325, 402] on div "Progress Bar" at bounding box center [325, 405] width 1 height 6
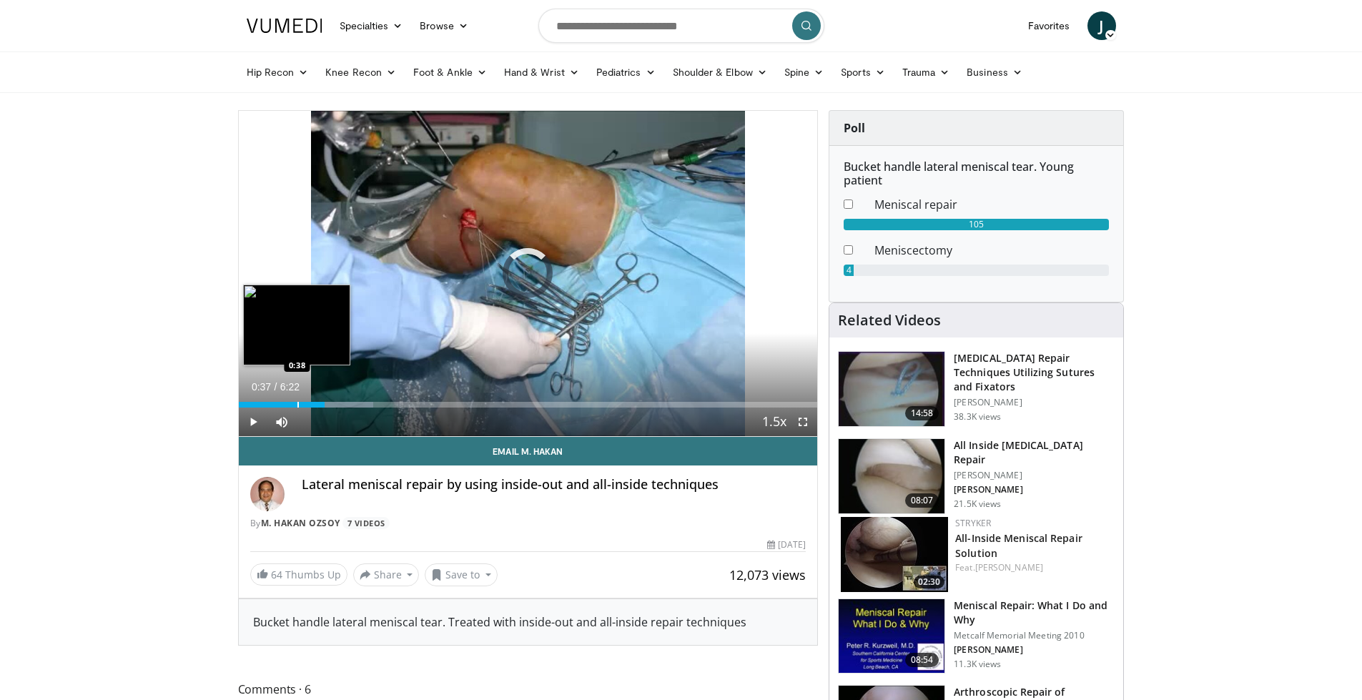
click at [297, 402] on div "Progress Bar" at bounding box center [297, 405] width 1 height 6
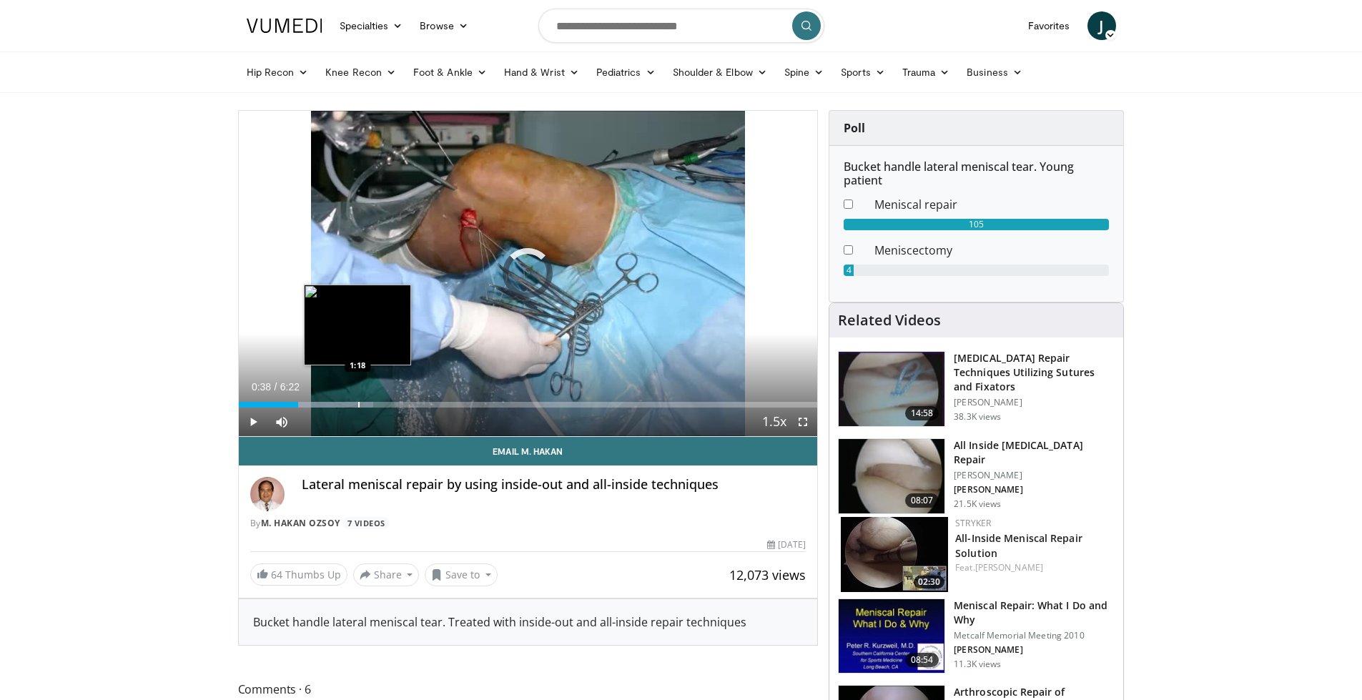
click at [358, 402] on div "Progress Bar" at bounding box center [358, 405] width 1 height 6
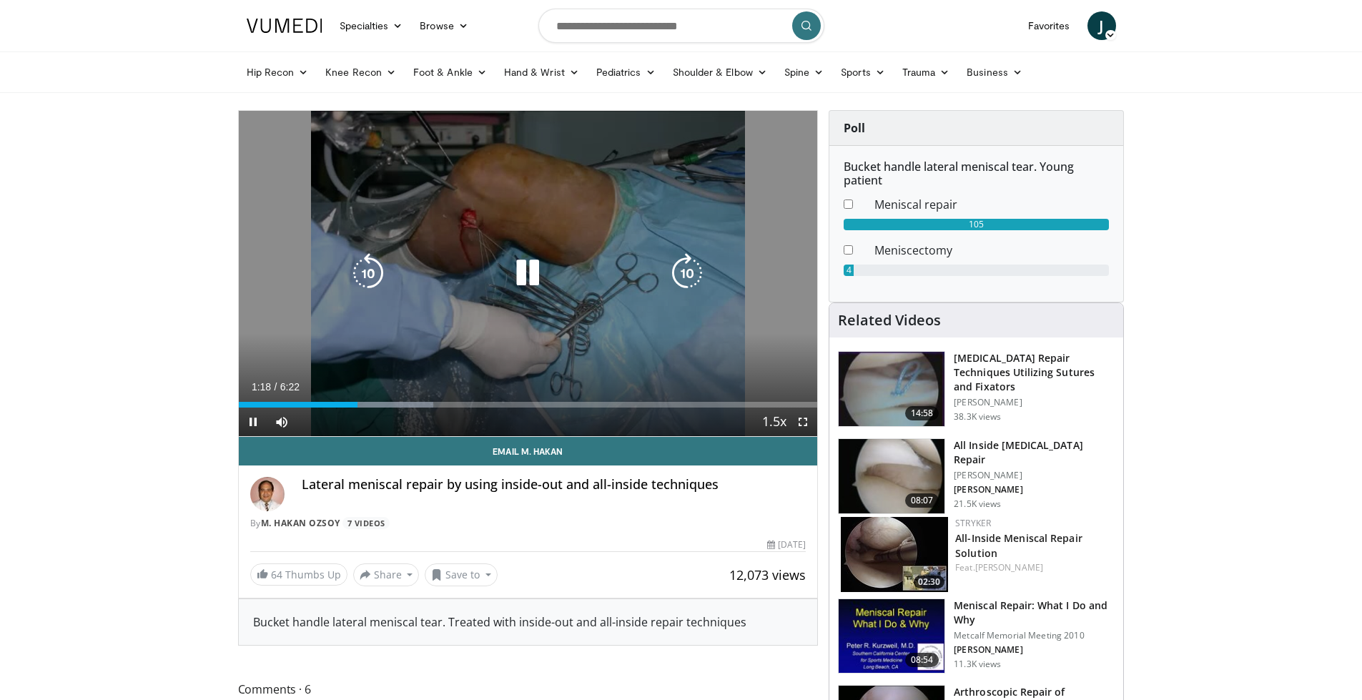
click at [492, 282] on div "Video Player" at bounding box center [527, 273] width 347 height 29
click at [518, 273] on icon "Video Player" at bounding box center [528, 273] width 40 height 40
click at [523, 265] on icon "Video Player" at bounding box center [528, 273] width 40 height 40
click at [534, 280] on icon "Video Player" at bounding box center [528, 273] width 40 height 40
